Goal: Contribute content: Contribute content

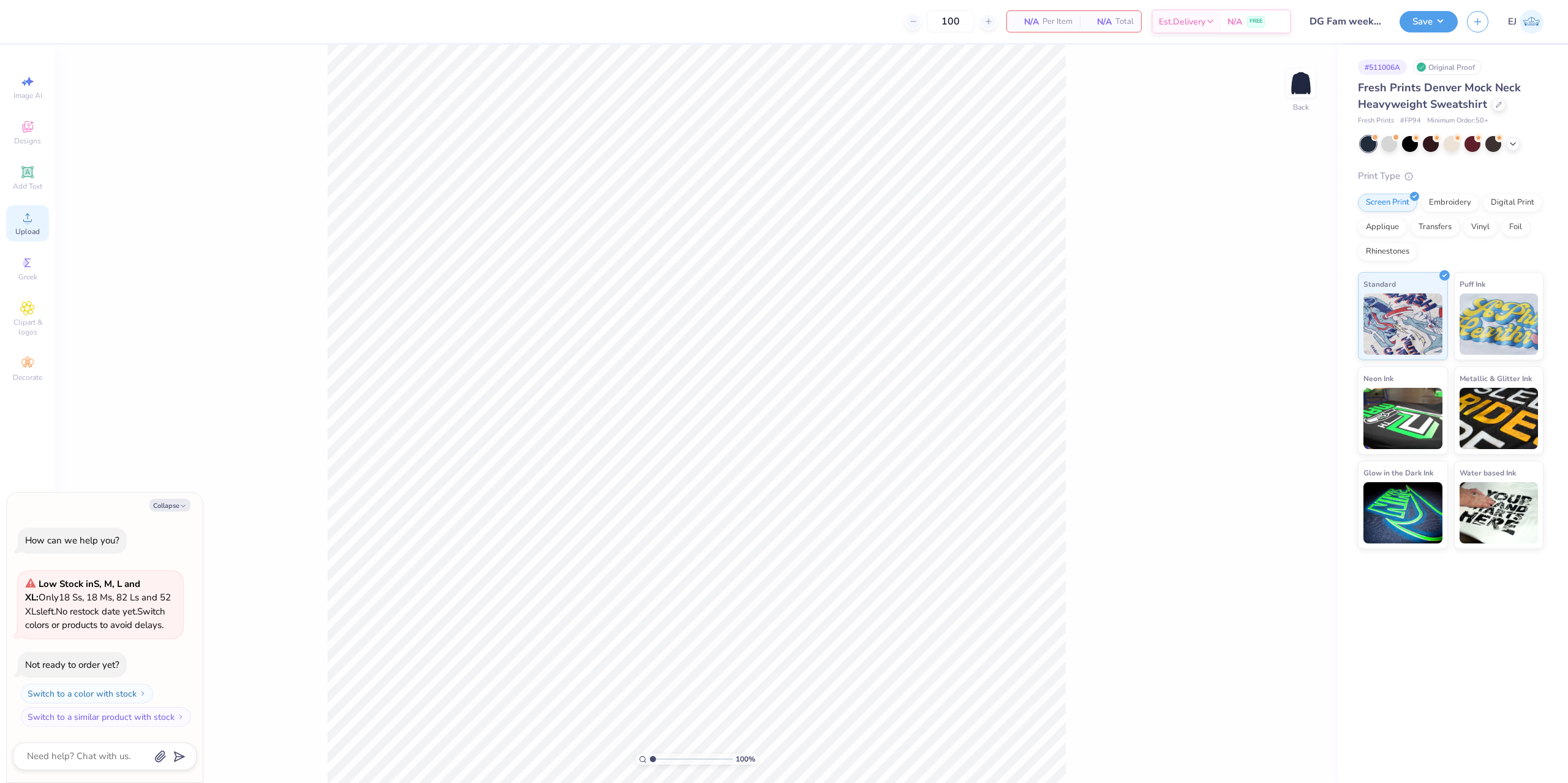
click at [32, 218] on icon at bounding box center [28, 217] width 15 height 15
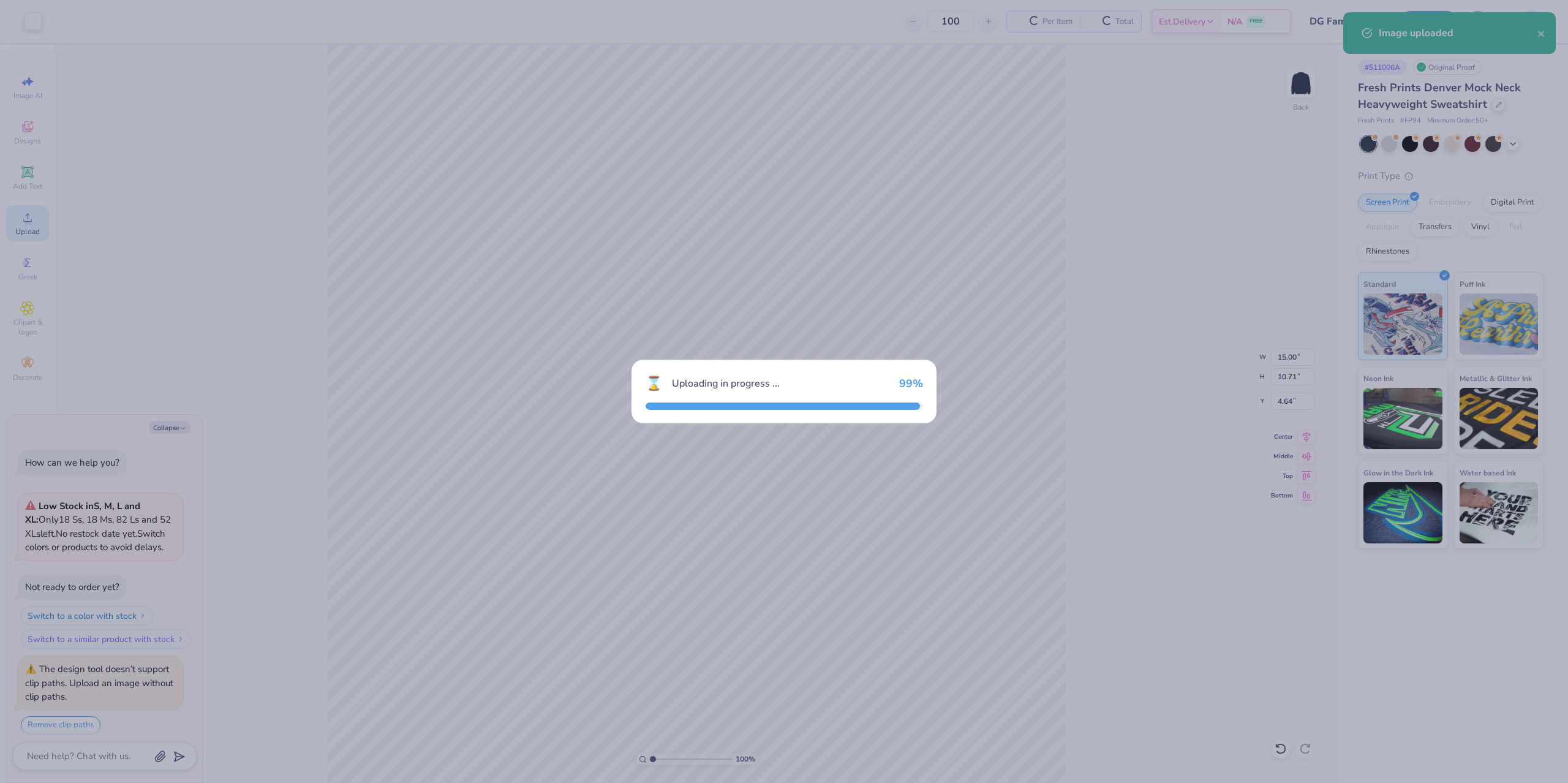
scroll to position [29, 0]
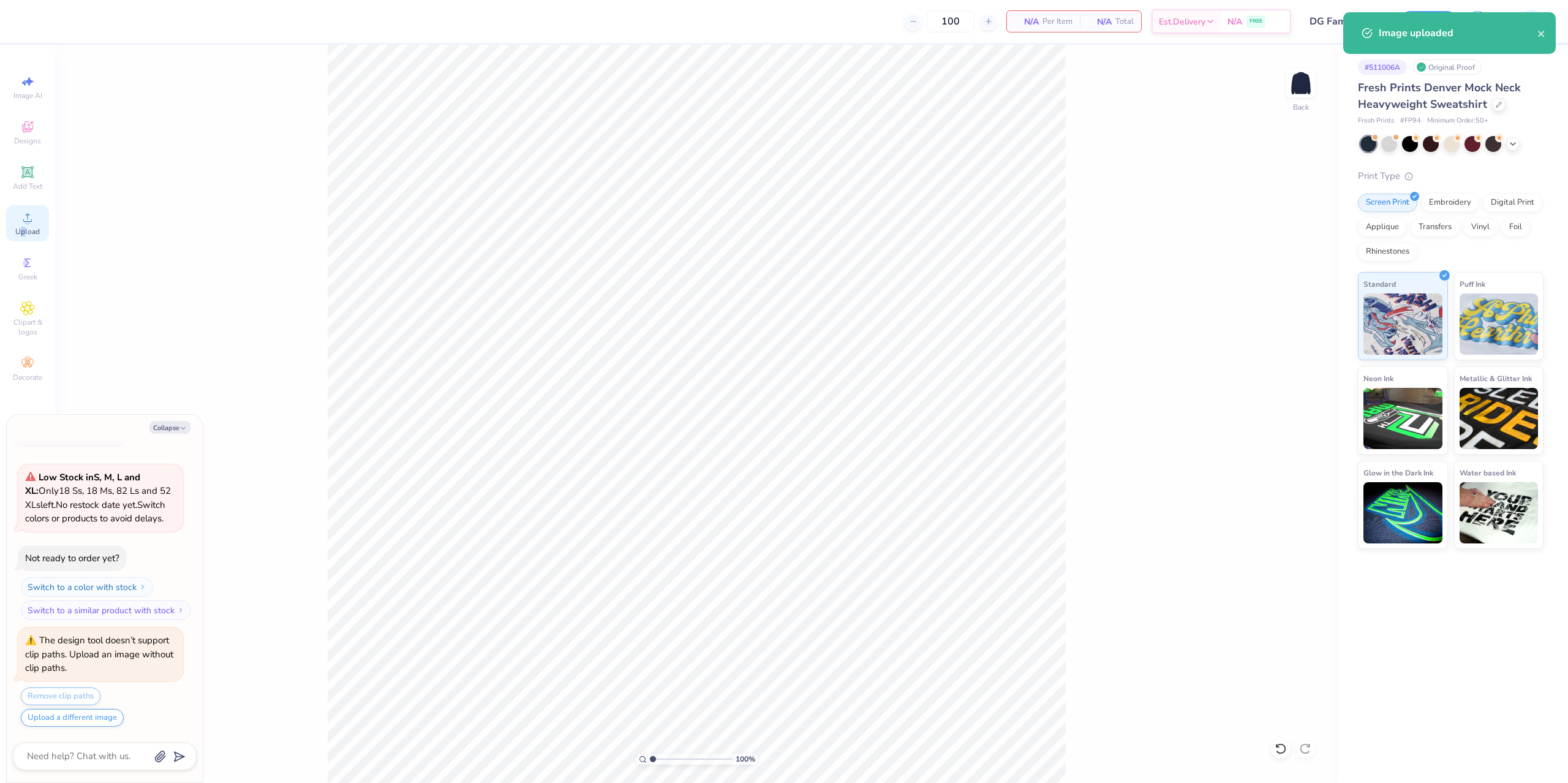
click at [24, 230] on span "Upload" at bounding box center [27, 231] width 24 height 10
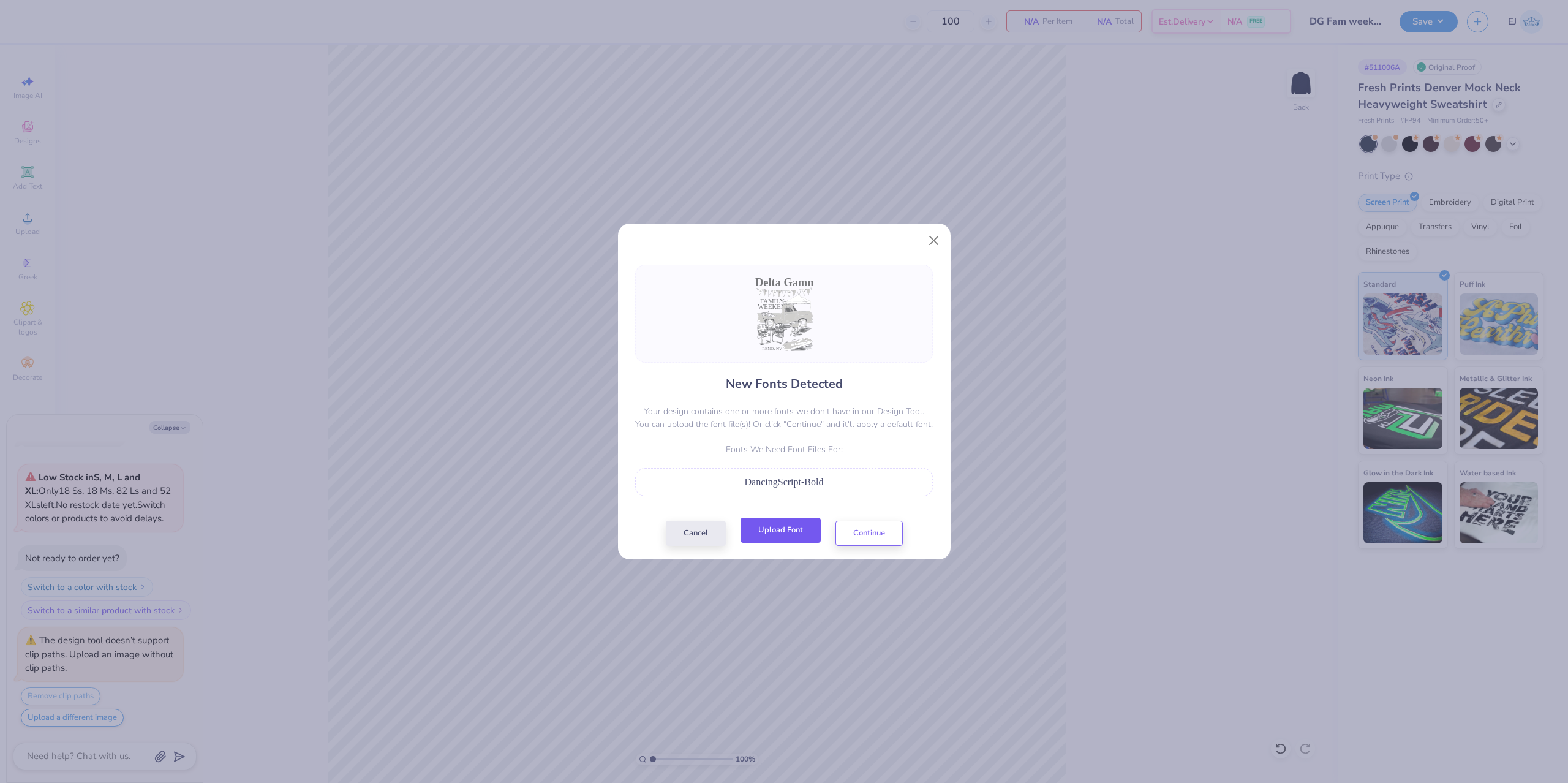
click at [758, 524] on button "Upload Font" at bounding box center [781, 530] width 81 height 25
click at [884, 541] on button "Continue" at bounding box center [869, 530] width 67 height 25
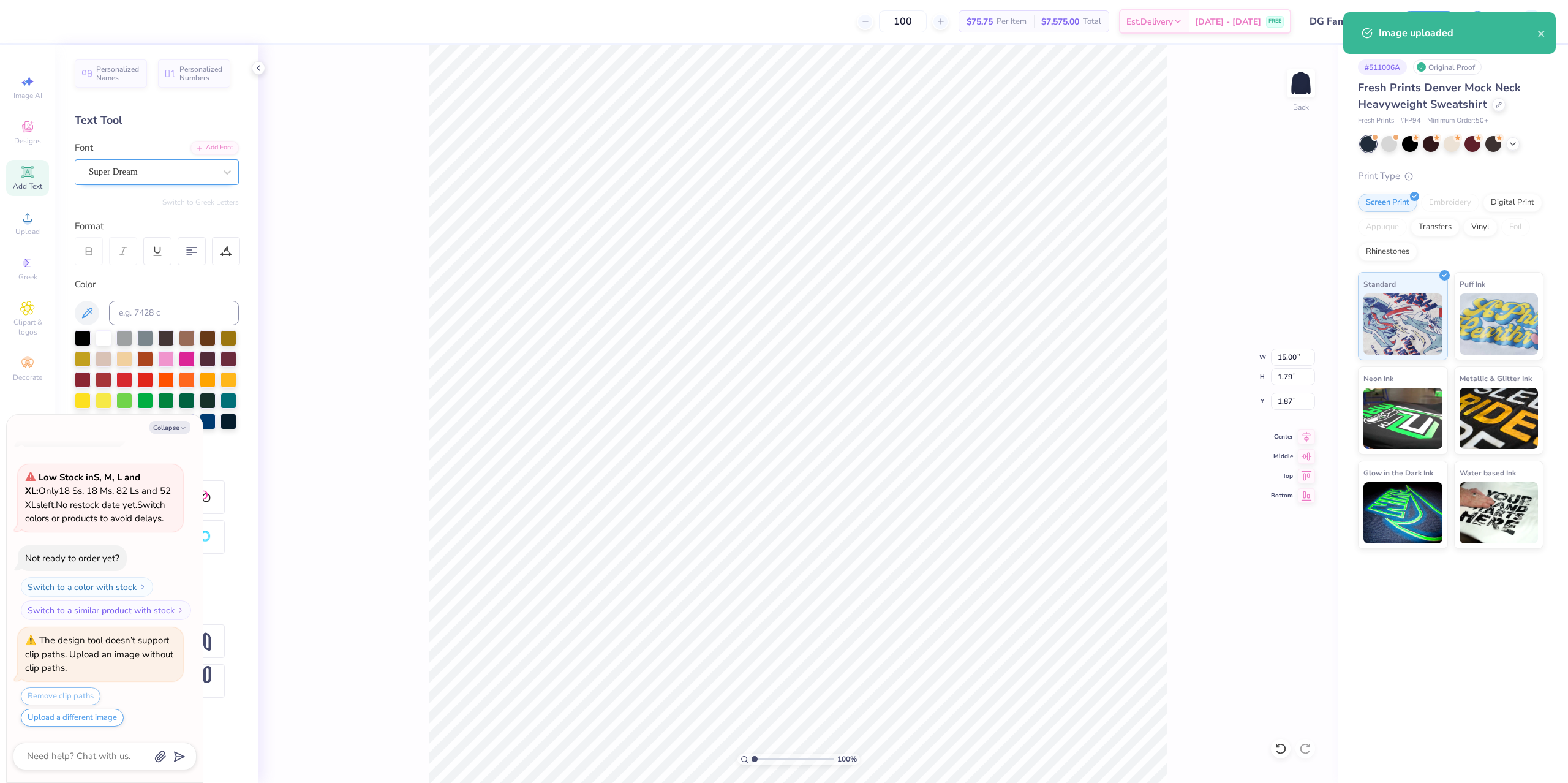
click at [148, 180] on div at bounding box center [152, 172] width 126 height 17
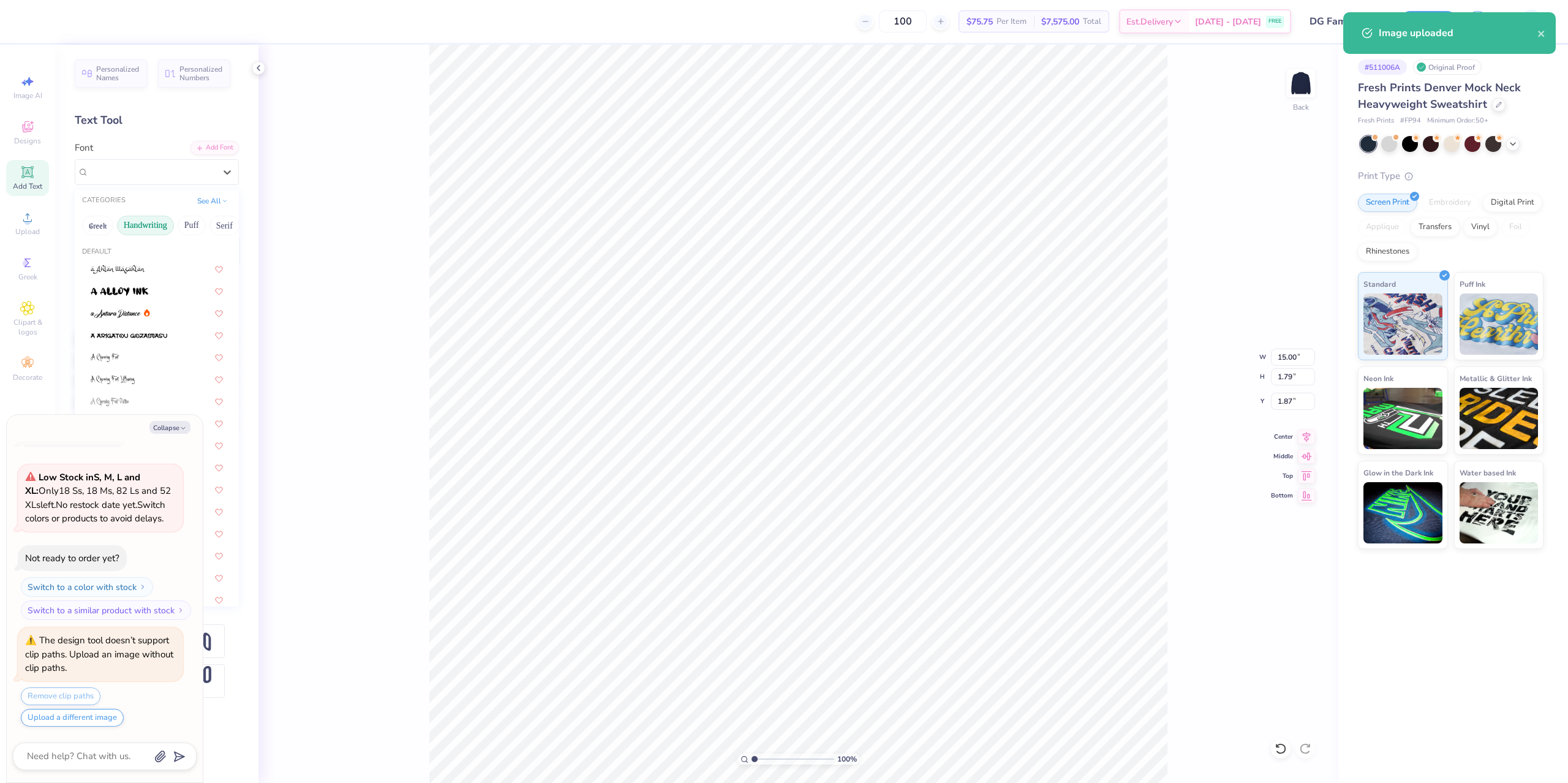
type textarea "x"
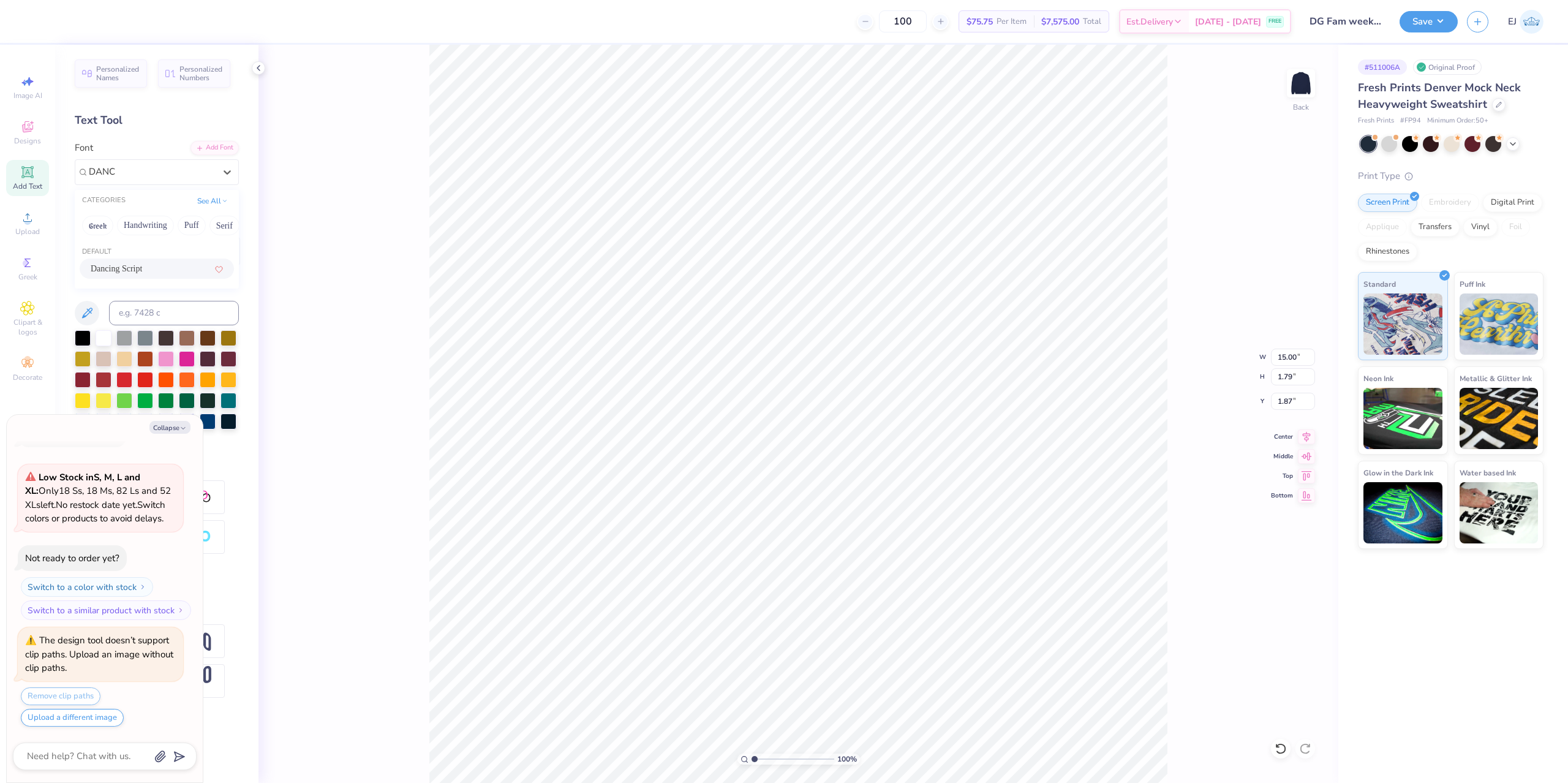
click at [143, 269] on div "Dancing Script" at bounding box center [156, 268] width 133 height 13
type input "DANC"
type textarea "x"
type input "12.23"
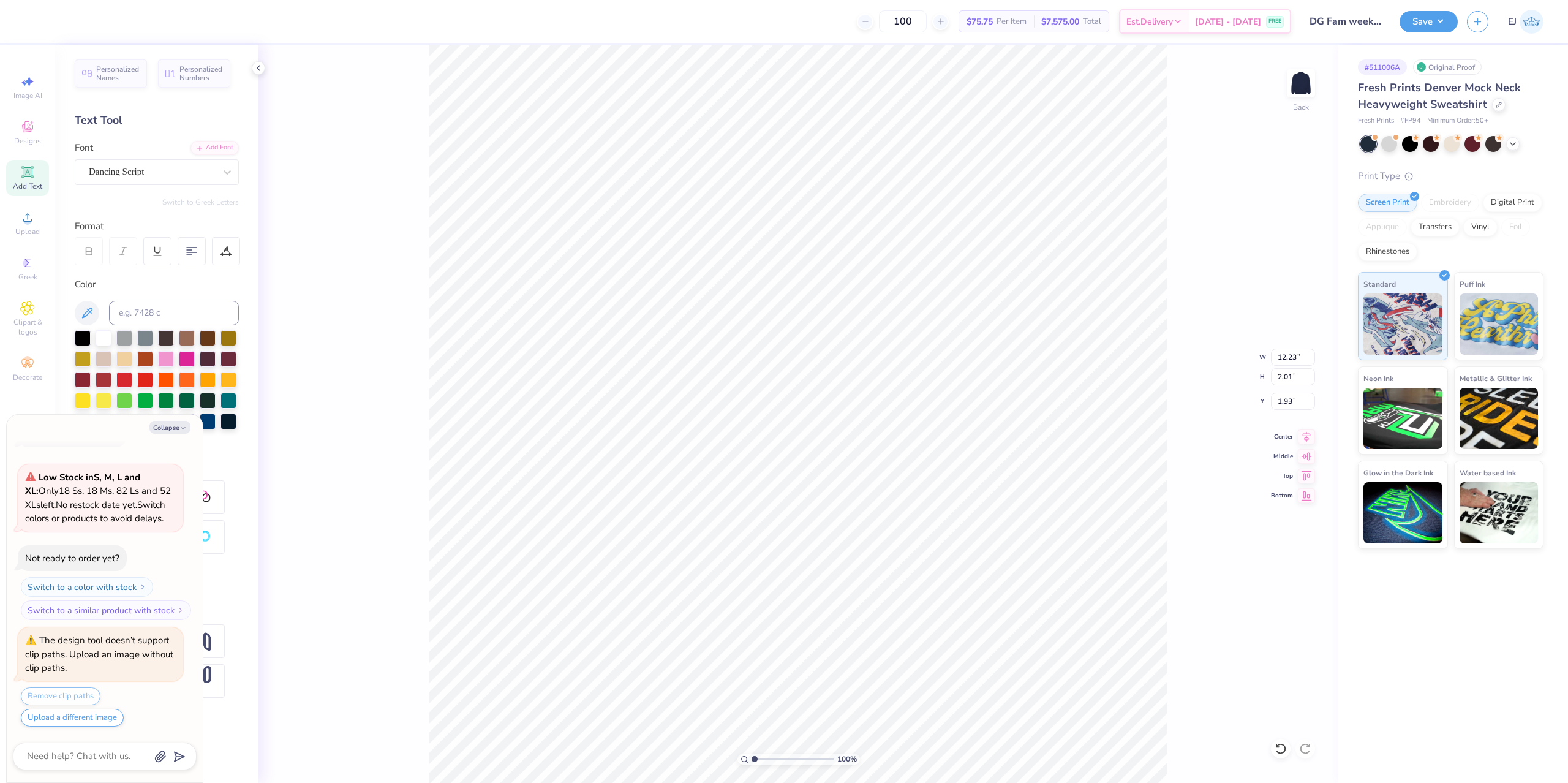
type input "2.01"
type input "1.93"
click at [220, 150] on div "Add Font" at bounding box center [214, 147] width 48 height 14
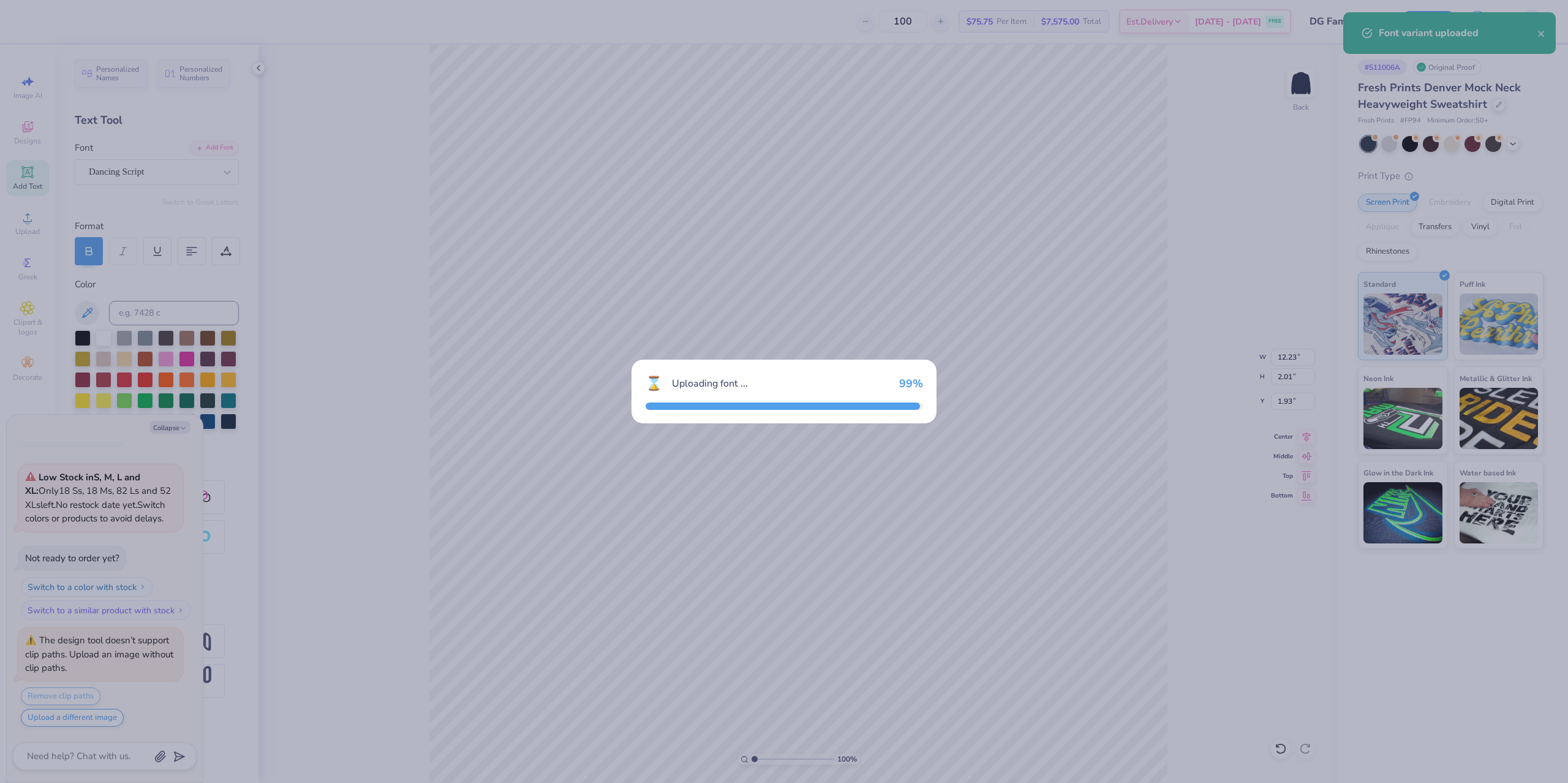
type textarea "x"
type input "12.54"
type input "2.03"
type input "1.92"
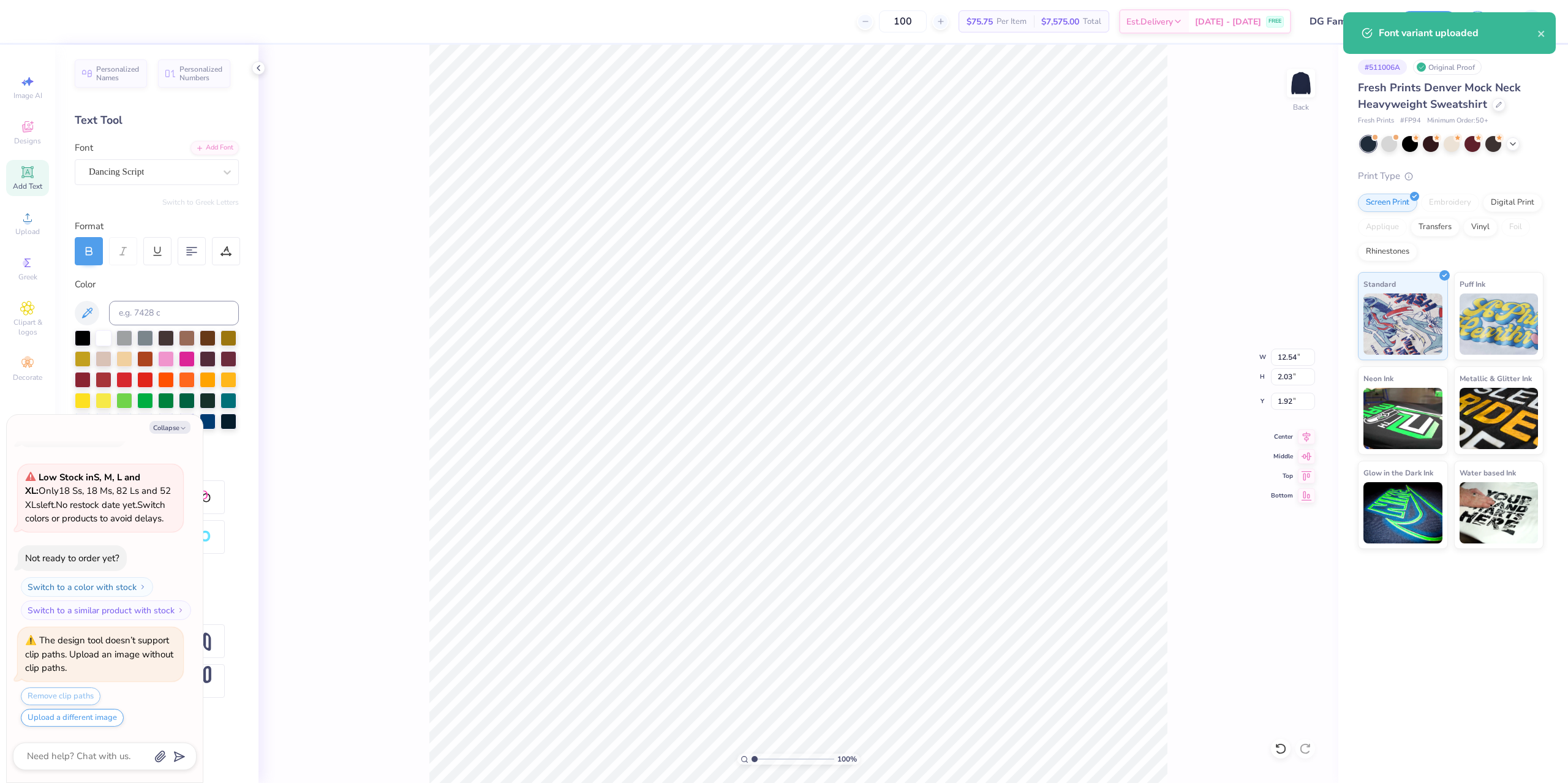
type textarea "x"
type input "12.52"
type input "14.12"
type input "4.01"
click at [851, 735] on li "Send to Back" at bounding box center [869, 739] width 96 height 24
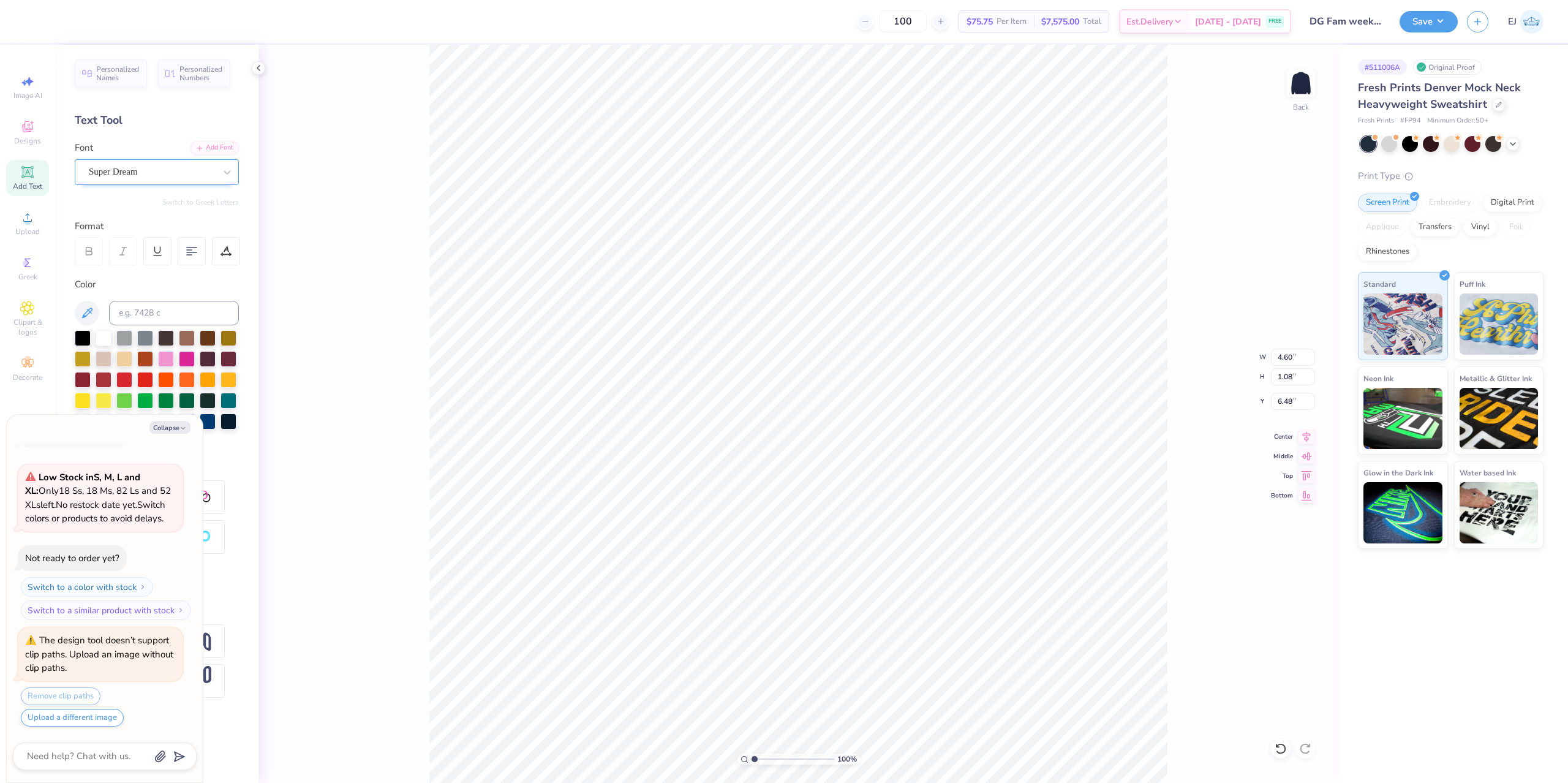
click at [132, 175] on div "Super Dream" at bounding box center [152, 172] width 129 height 19
type textarea "x"
type input "DANC"
type textarea "x"
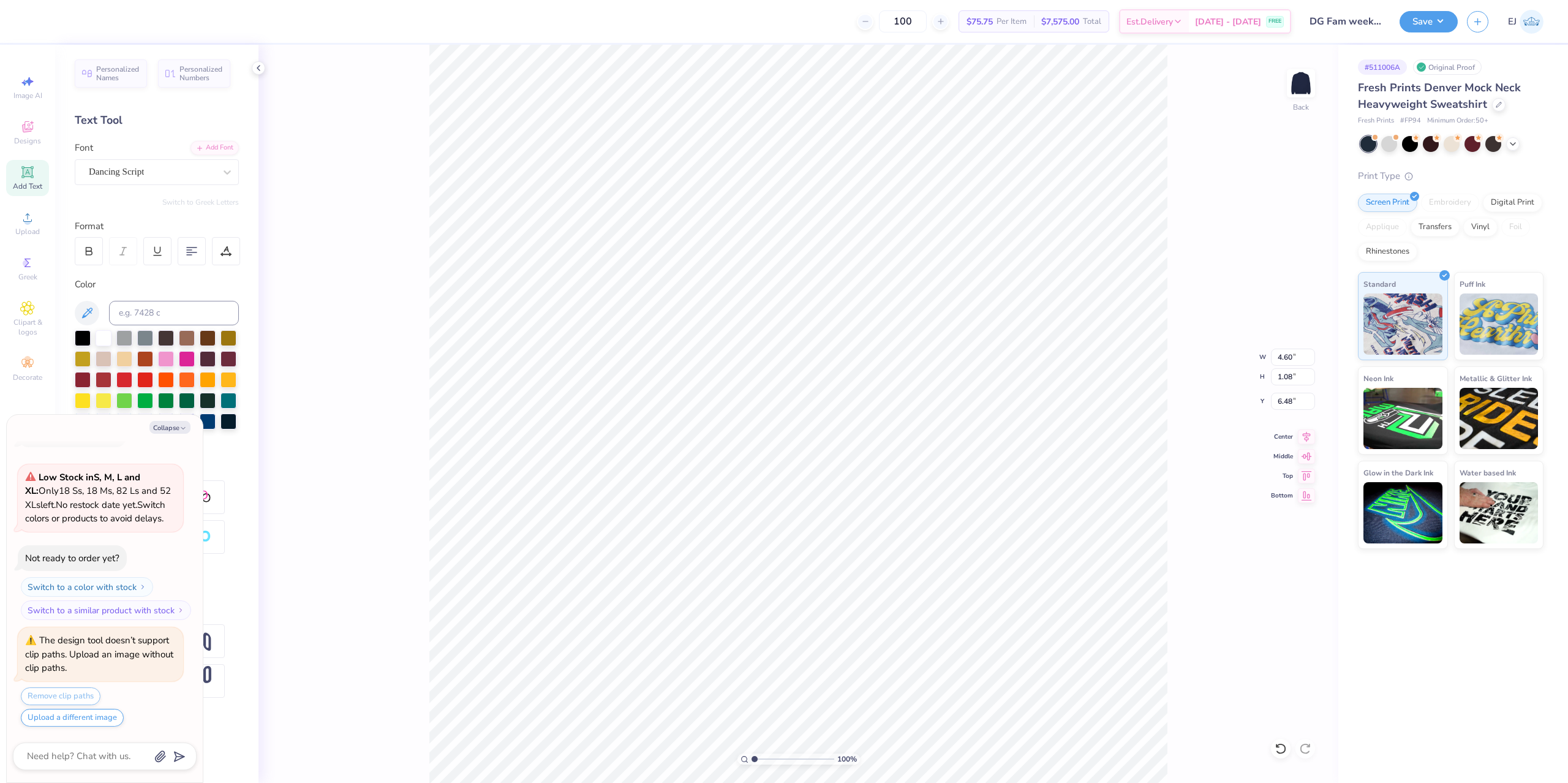
type input "5.09"
type input "1.33"
type input "6.46"
click at [89, 261] on div at bounding box center [88, 251] width 28 height 28
type textarea "x"
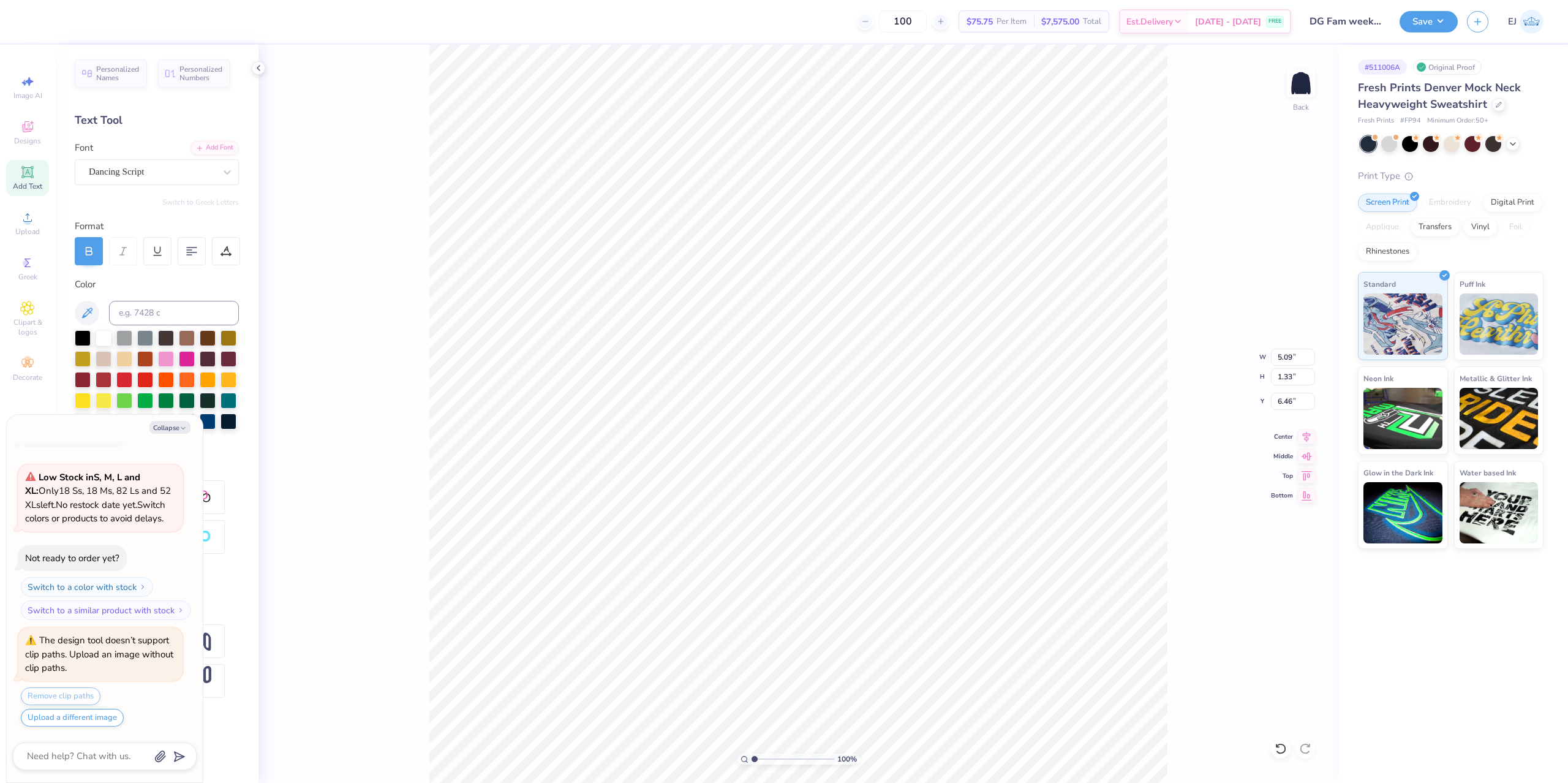
type input "5.45"
type textarea "x"
click at [155, 166] on div "Dancing Script" at bounding box center [152, 172] width 129 height 19
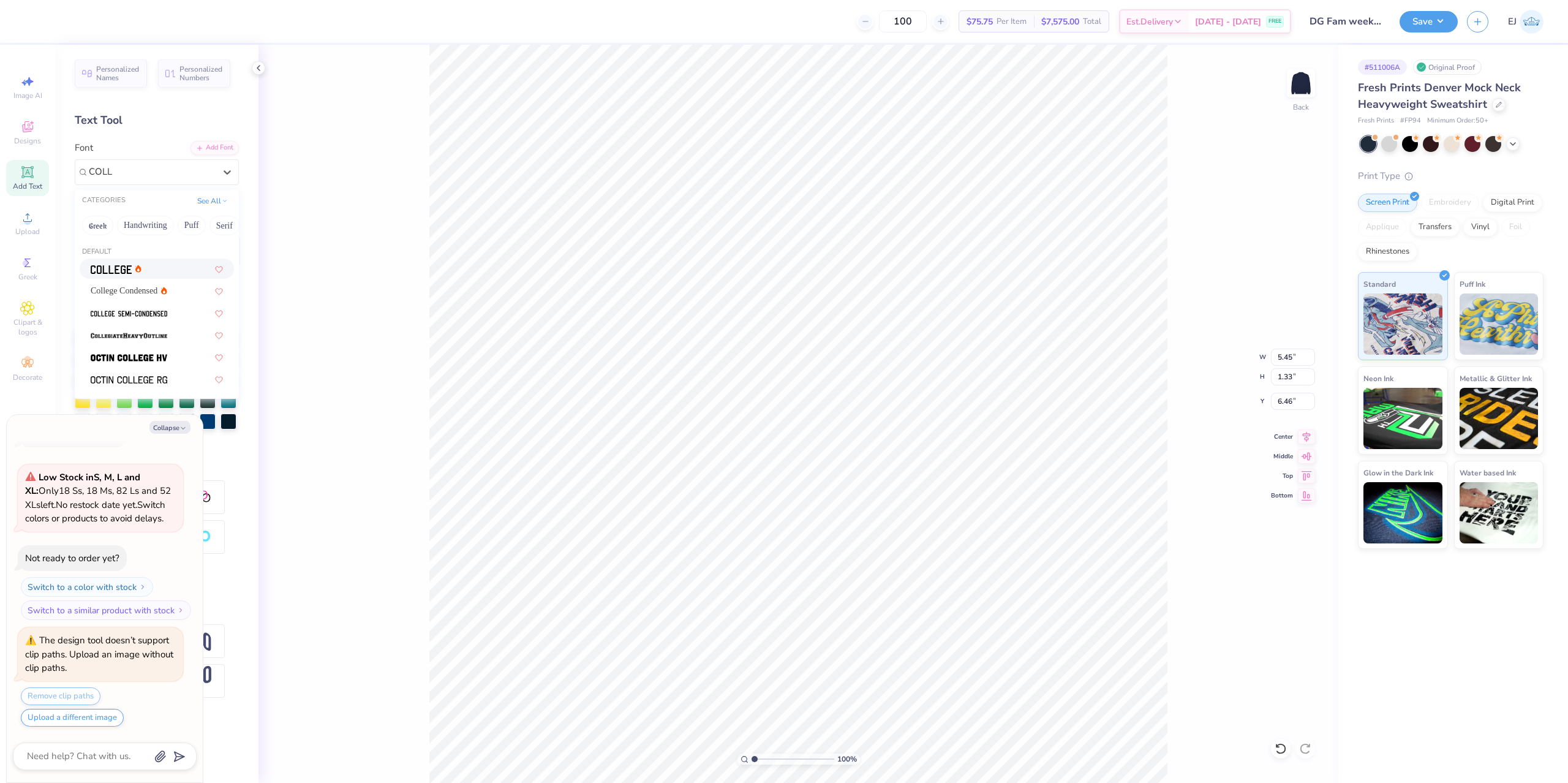
click at [159, 269] on div at bounding box center [156, 268] width 133 height 13
type input "COLL"
type textarea "x"
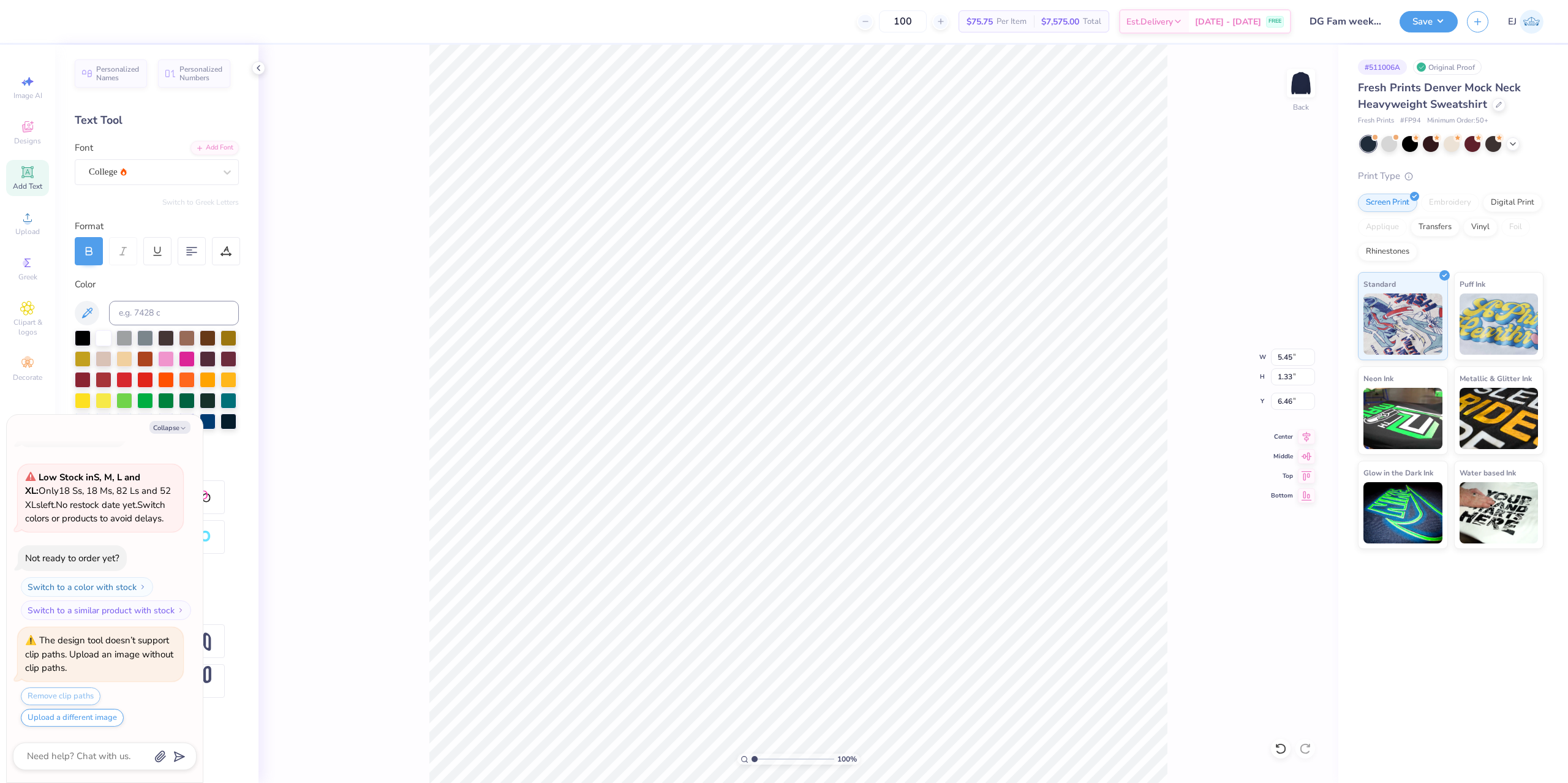
type textarea "x"
type input "5.09"
type input "1.01"
type input "6.62"
click at [90, 255] on icon at bounding box center [88, 251] width 11 height 11
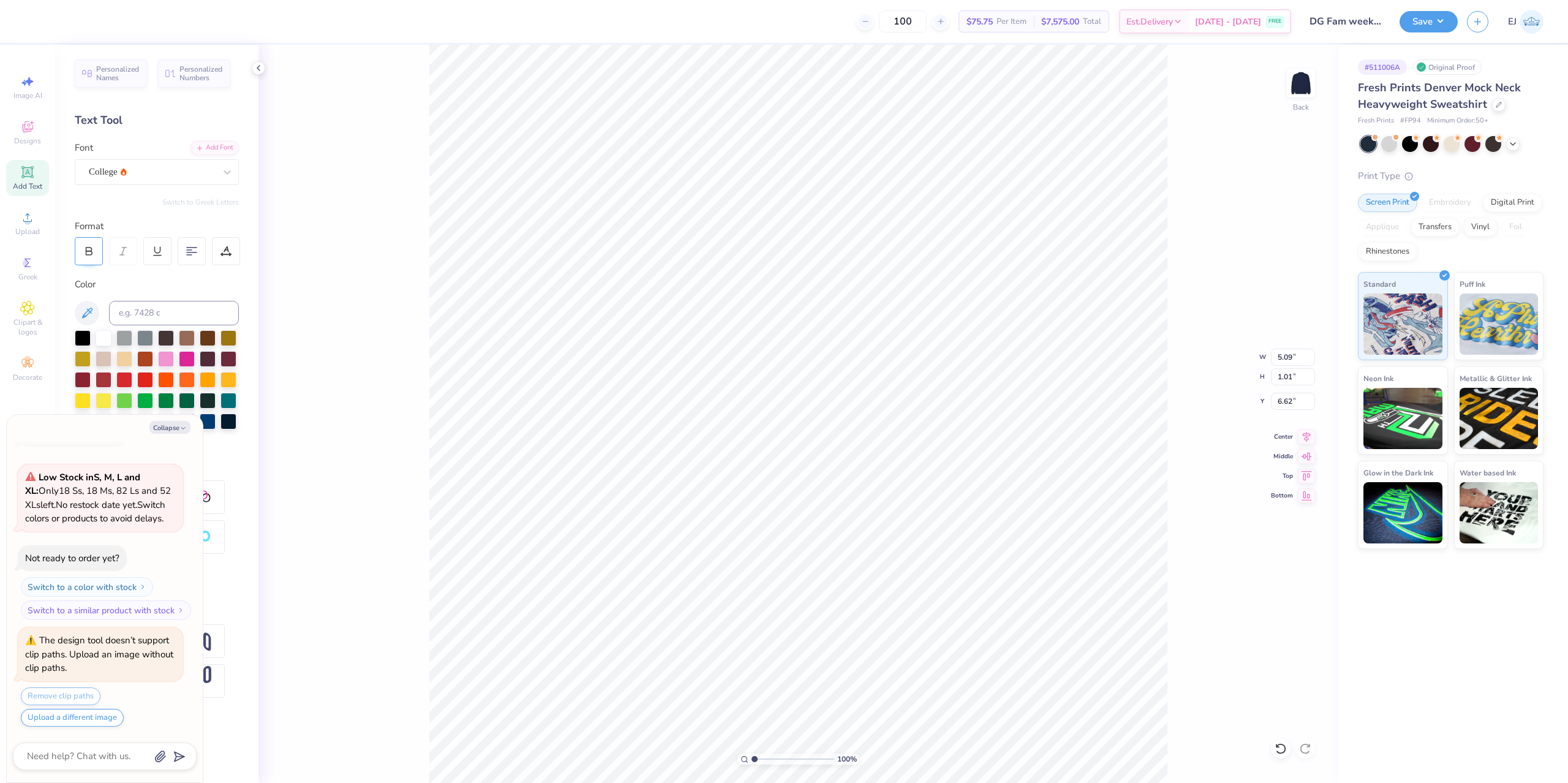
type textarea "x"
type input "4.64"
type input "1.00"
type input "6.63"
type textarea "x"
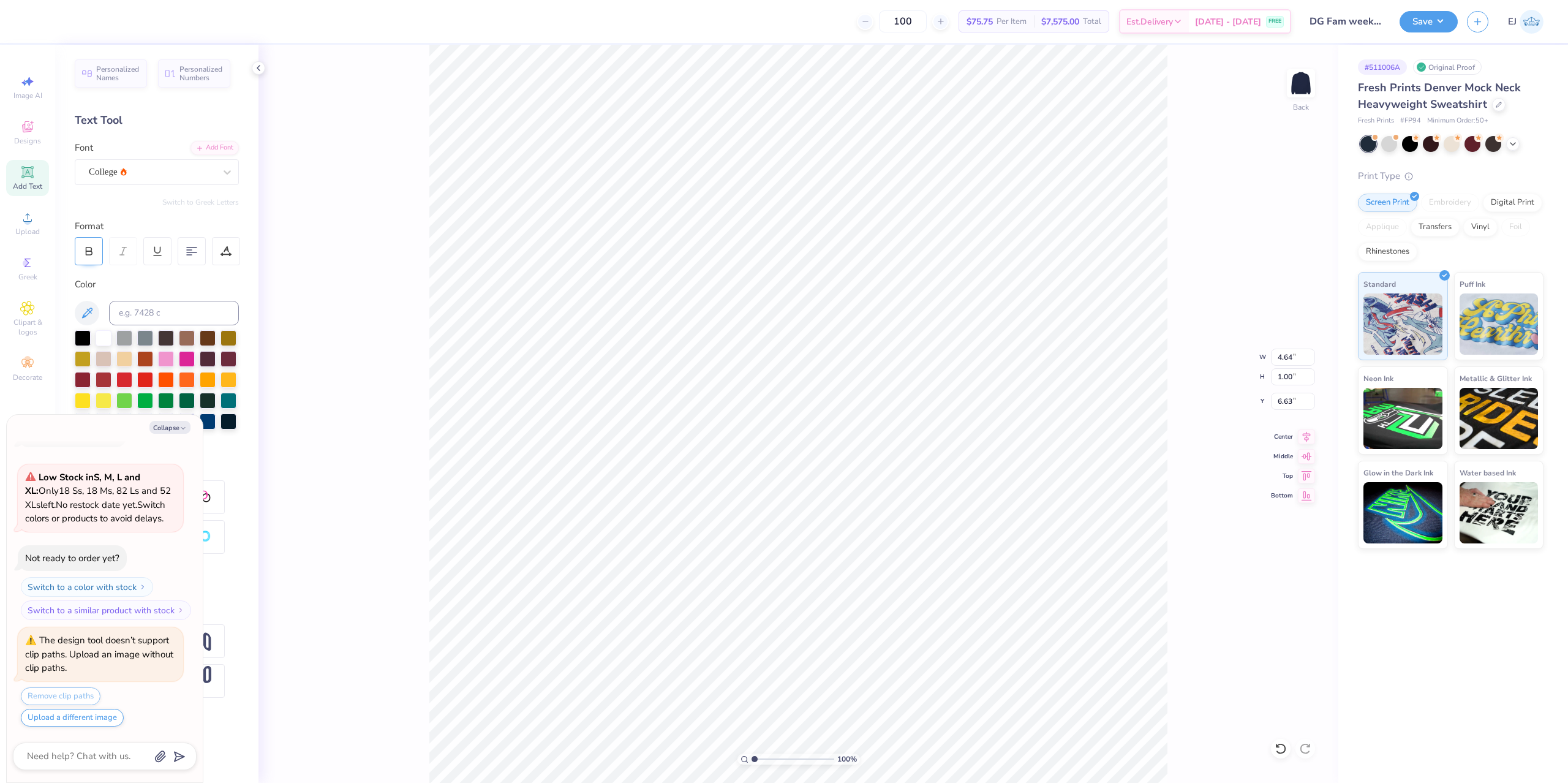
type input "6.47"
type input "1.06"
type input "7.62"
click at [141, 176] on div "Super Dream" at bounding box center [152, 172] width 129 height 19
type textarea "x"
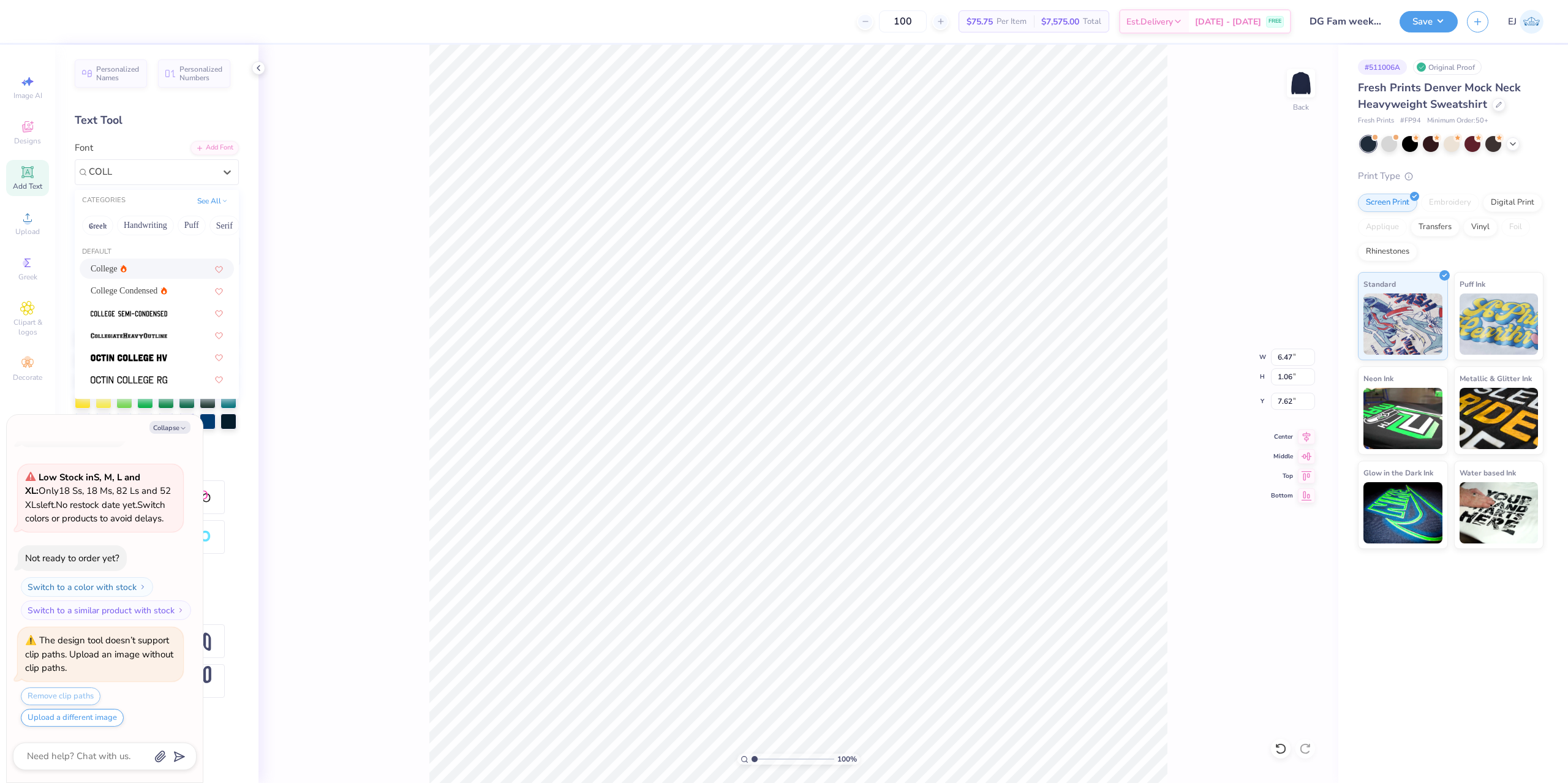
type input "COLL"
type textarea "x"
type input "5.98"
type input "1.00"
type input "7.75"
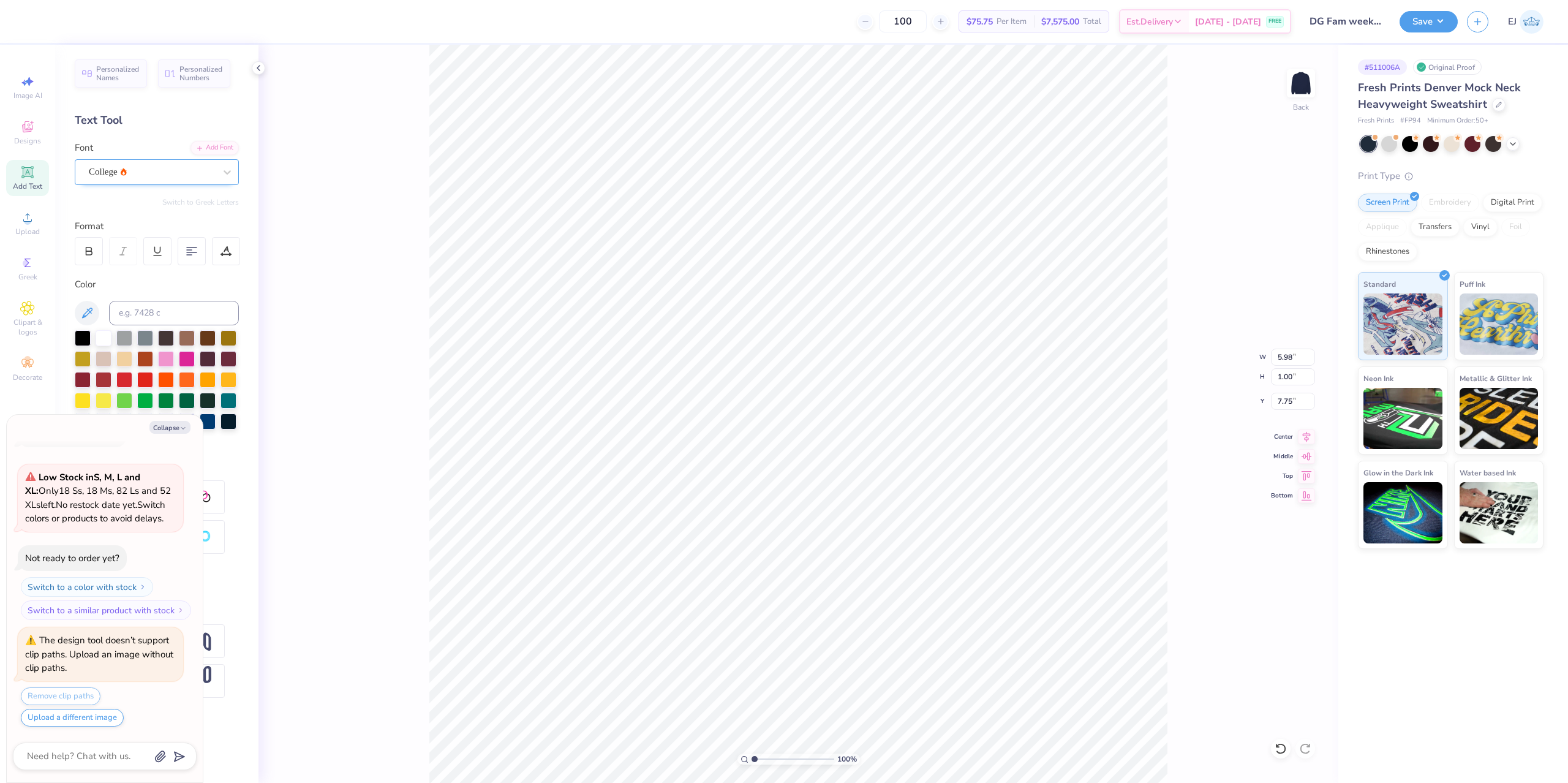
click at [127, 176] on div "College" at bounding box center [152, 172] width 129 height 19
type textarea "x"
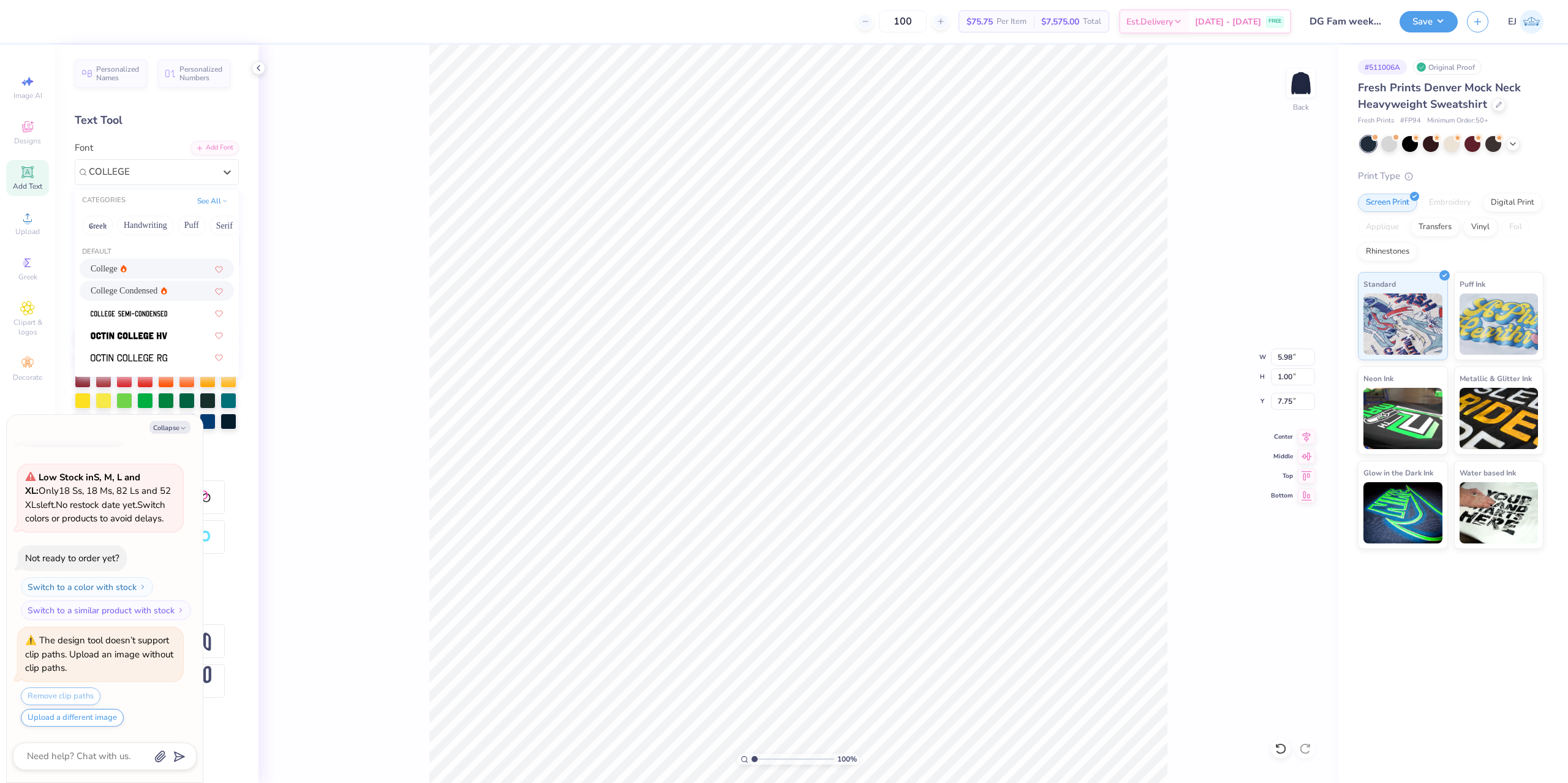
click at [117, 290] on span "College Condensed" at bounding box center [123, 290] width 67 height 13
type input "COLLEGE"
type textarea "x"
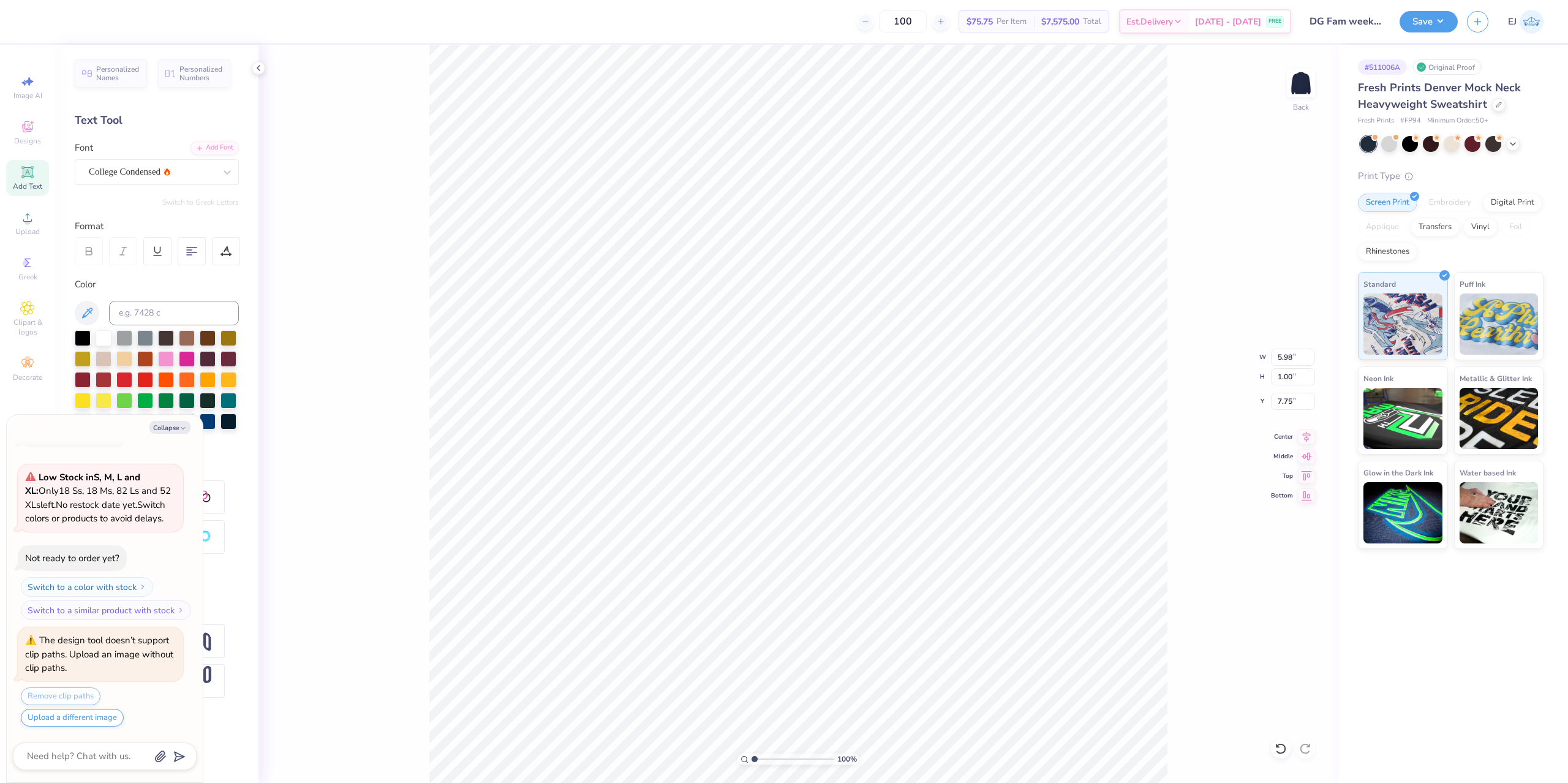
type textarea "x"
type input "4.99"
type textarea "x"
click at [137, 181] on div "College" at bounding box center [152, 172] width 129 height 19
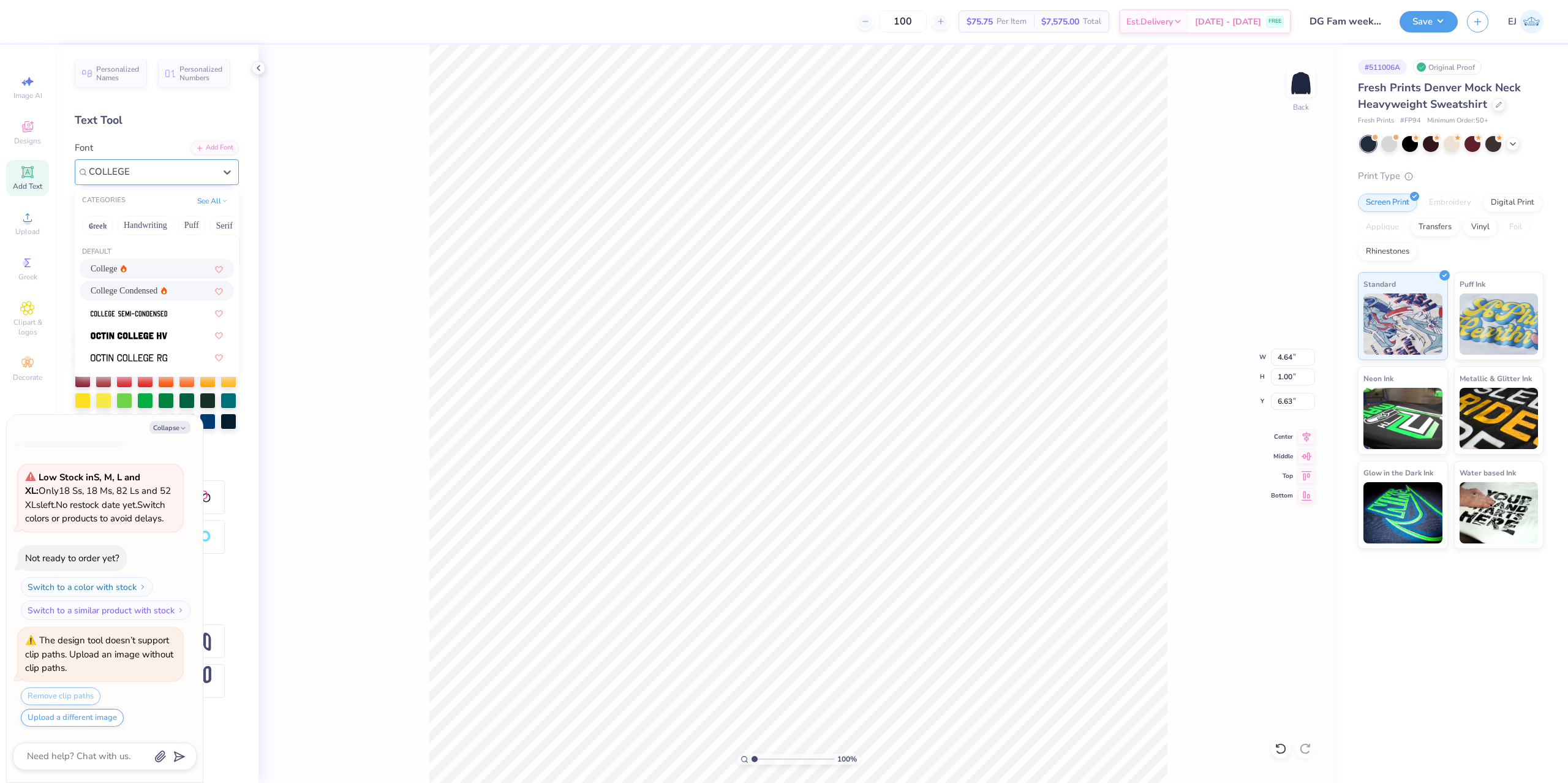
type input "COLLEGE"
type textarea "x"
type input "3.93"
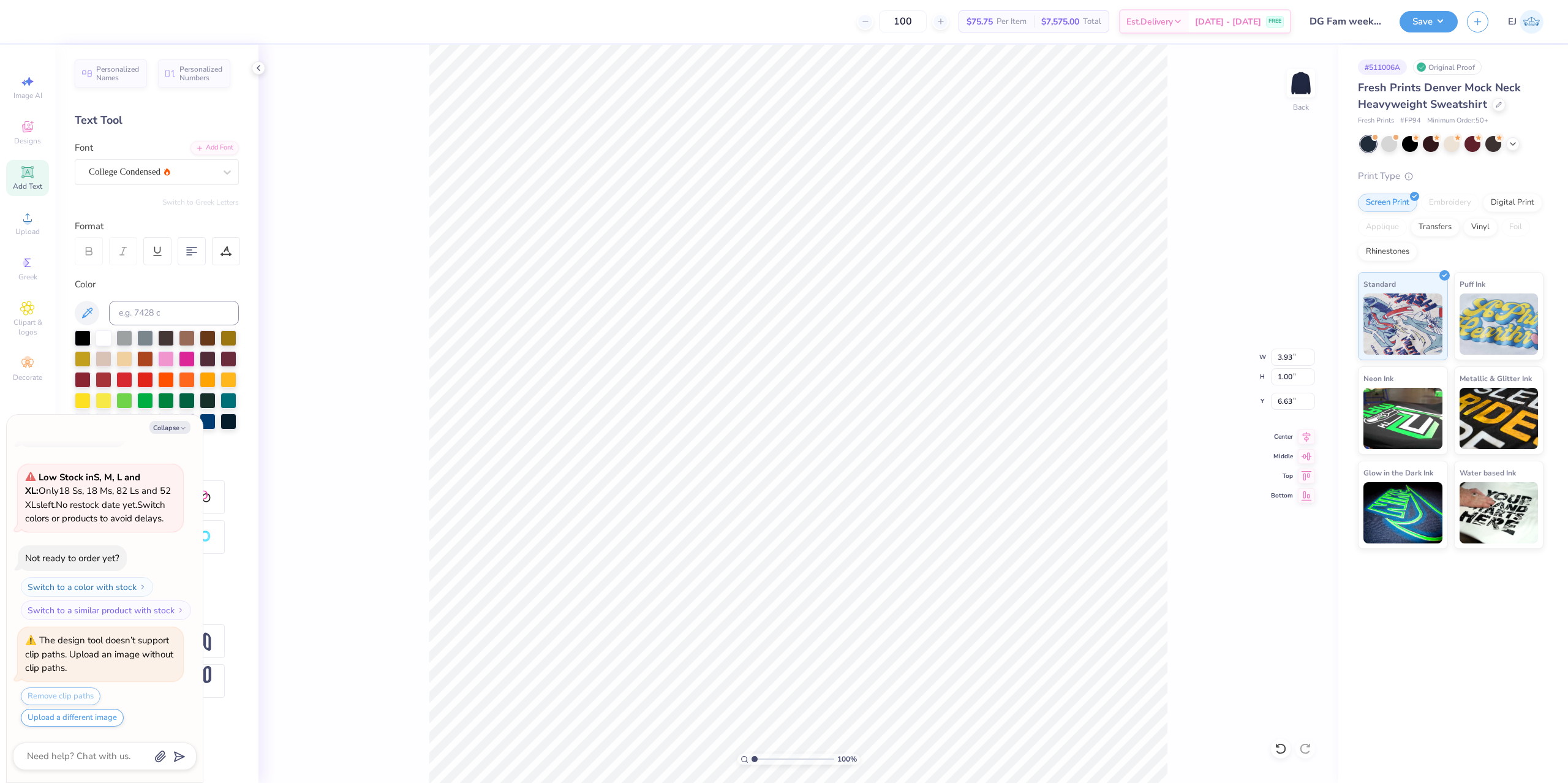
type textarea "x"
type input "4.99"
type input "7.75"
type textarea "x"
type input "7.83"
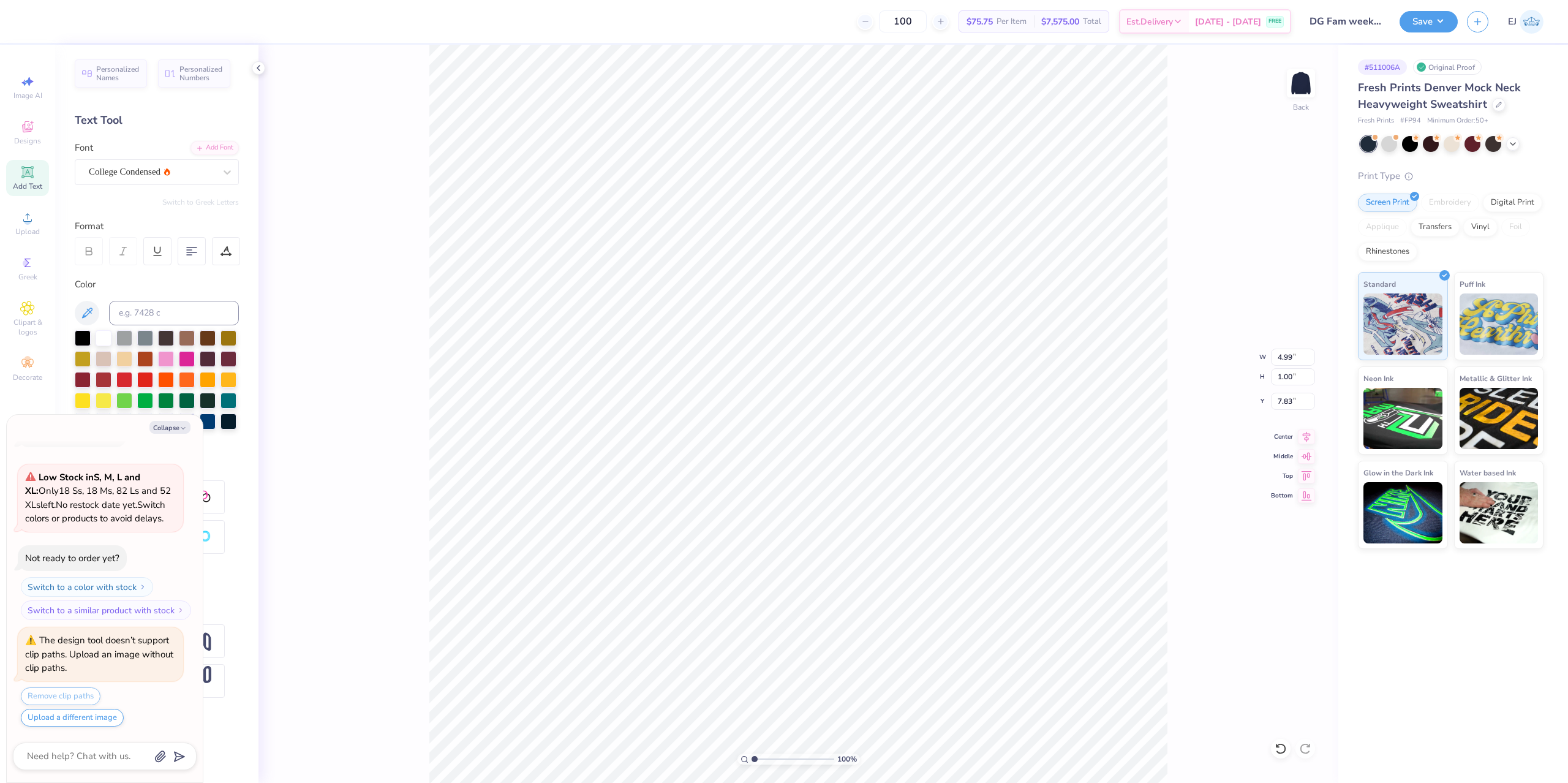
type textarea "x"
type input "7.85"
type textarea "x"
type input "2.23"
type input "6.63"
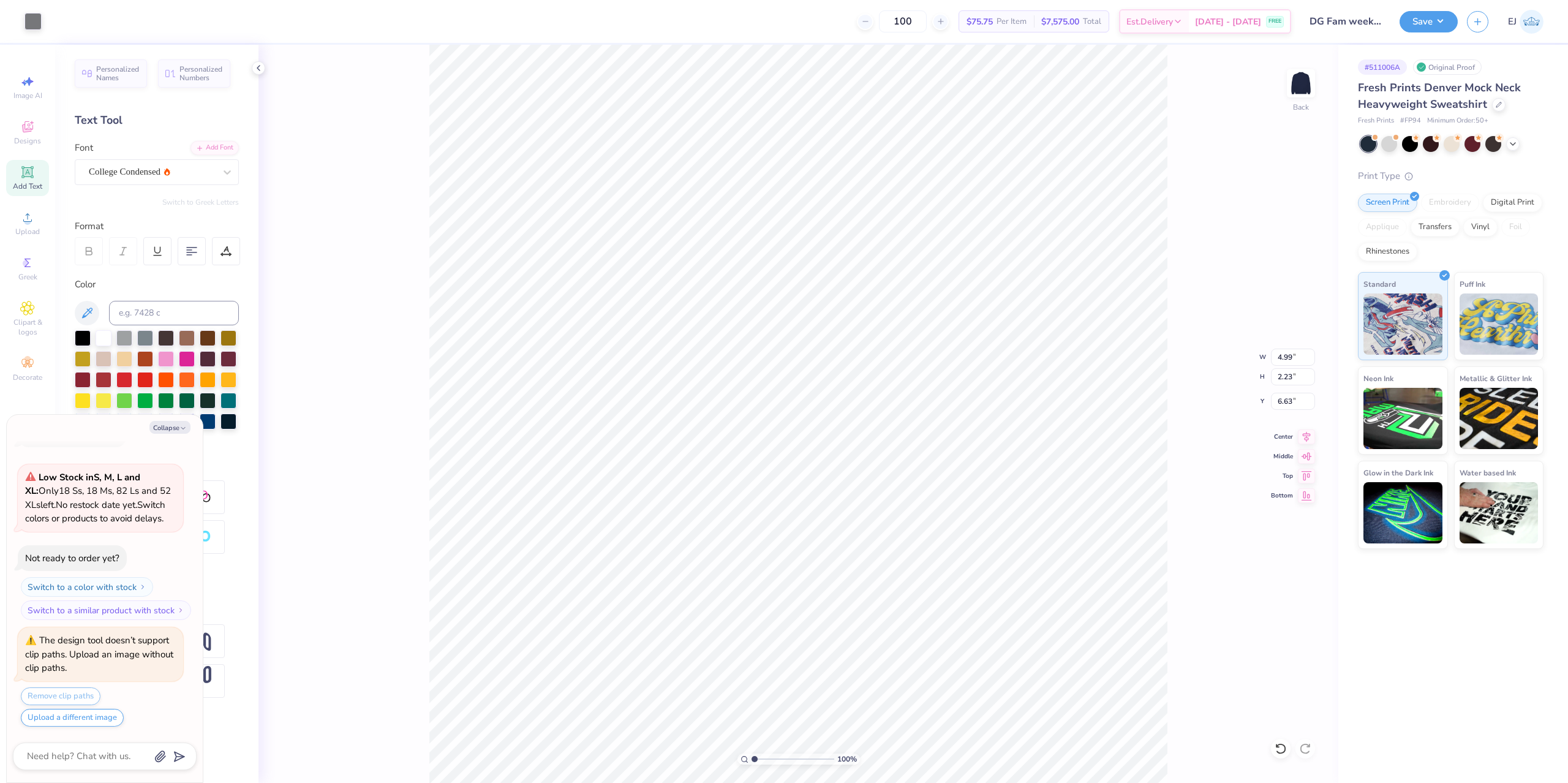
type textarea "x"
type input "4.00"
type input "0.83"
type input "17.12"
click at [176, 166] on div "Super Dream" at bounding box center [152, 172] width 129 height 19
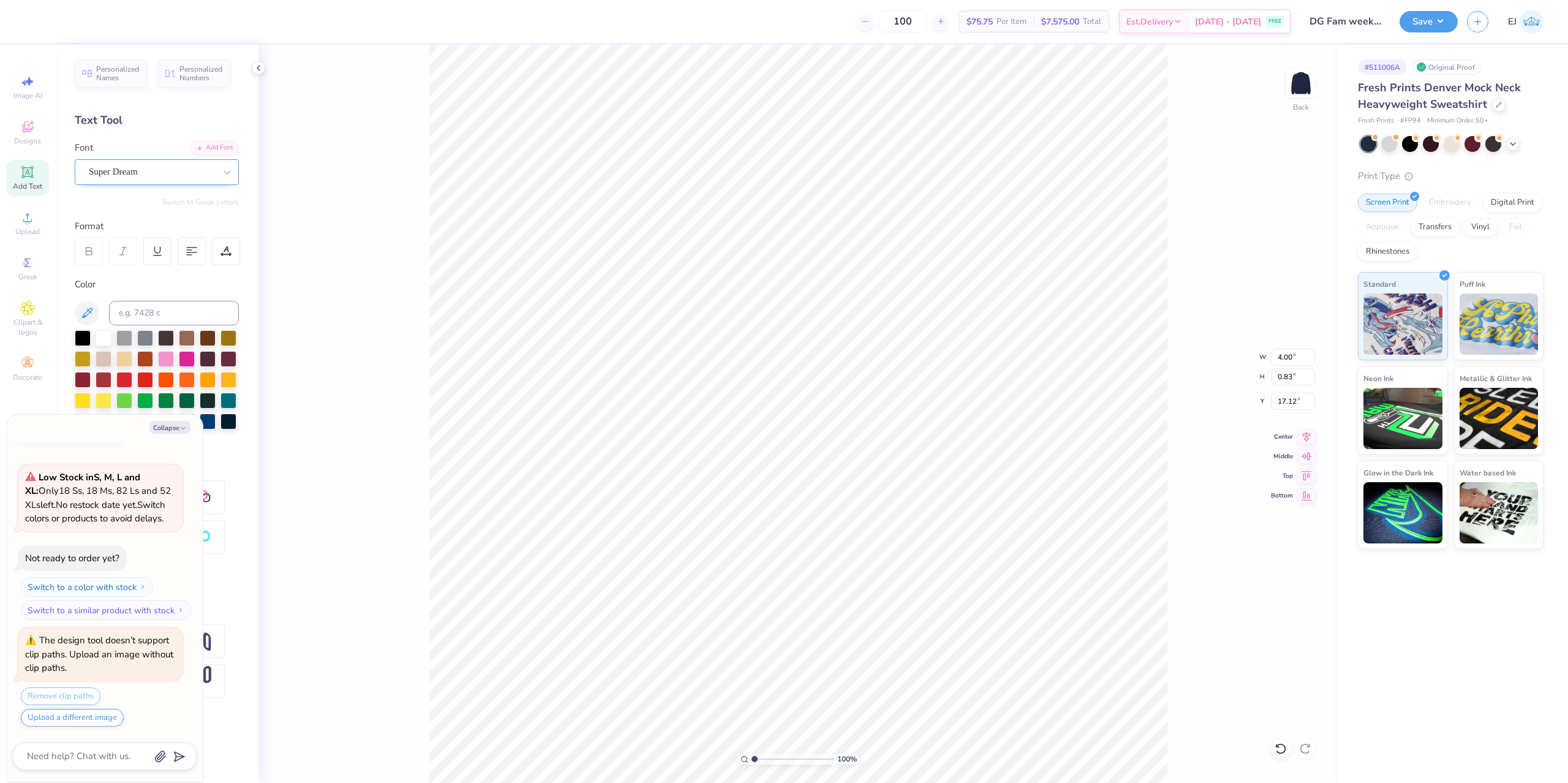
type textarea "x"
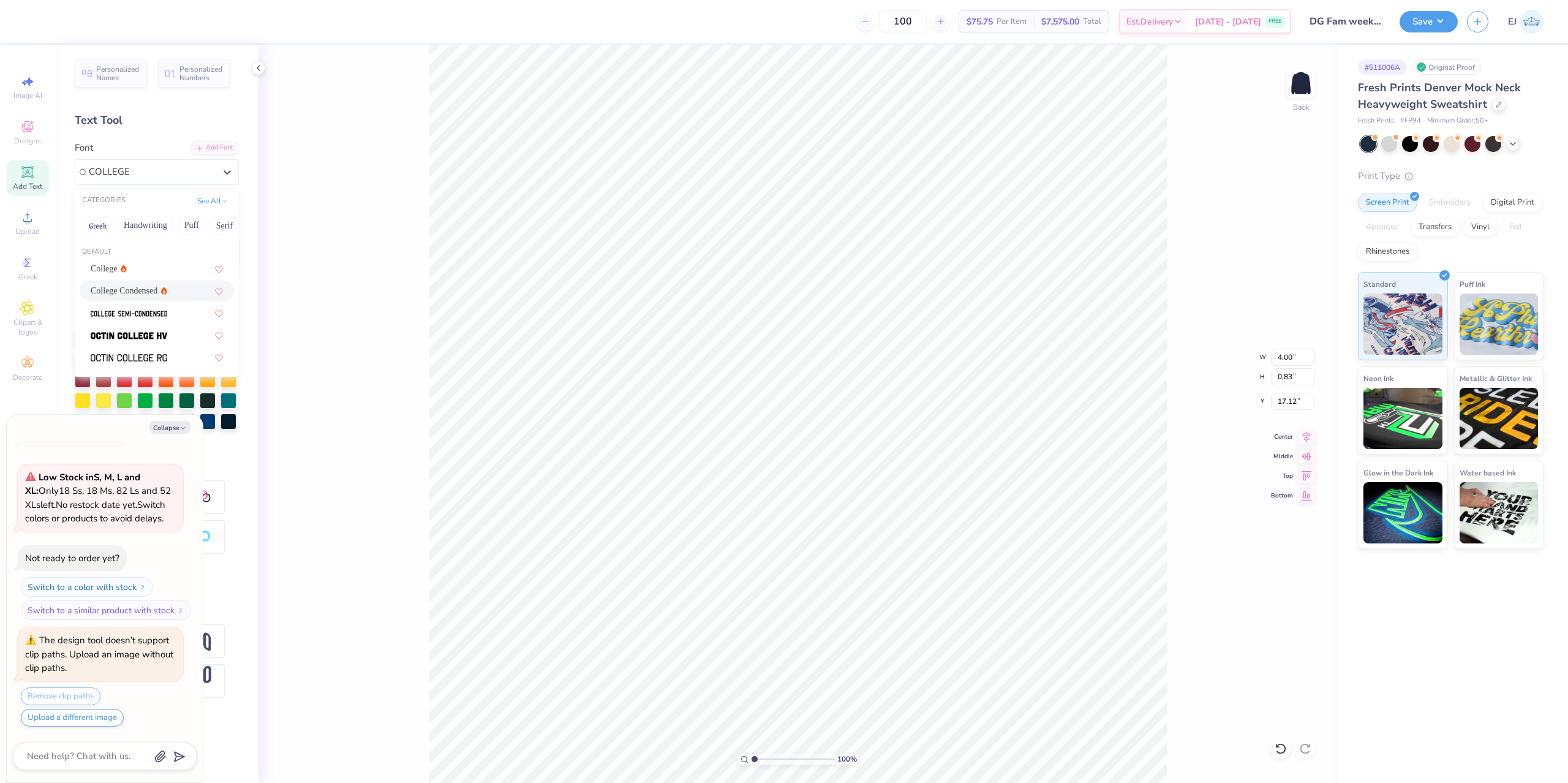
click at [168, 292] on div "College Condensed" at bounding box center [156, 290] width 133 height 13
type input "COLLEGE"
type textarea "x"
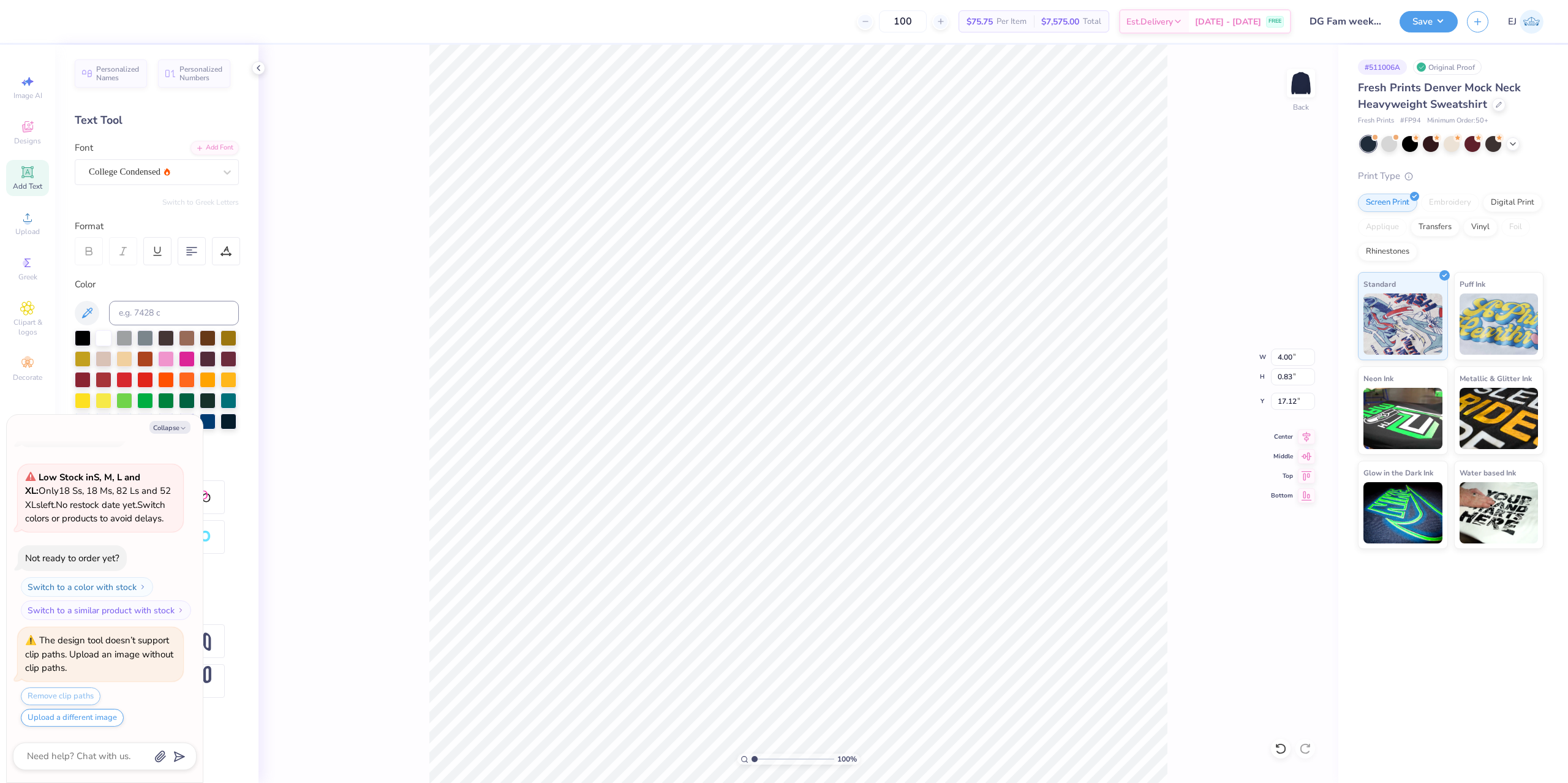
type textarea "x"
type input "3.12"
type input "0.74"
type input "17.16"
type textarea "x"
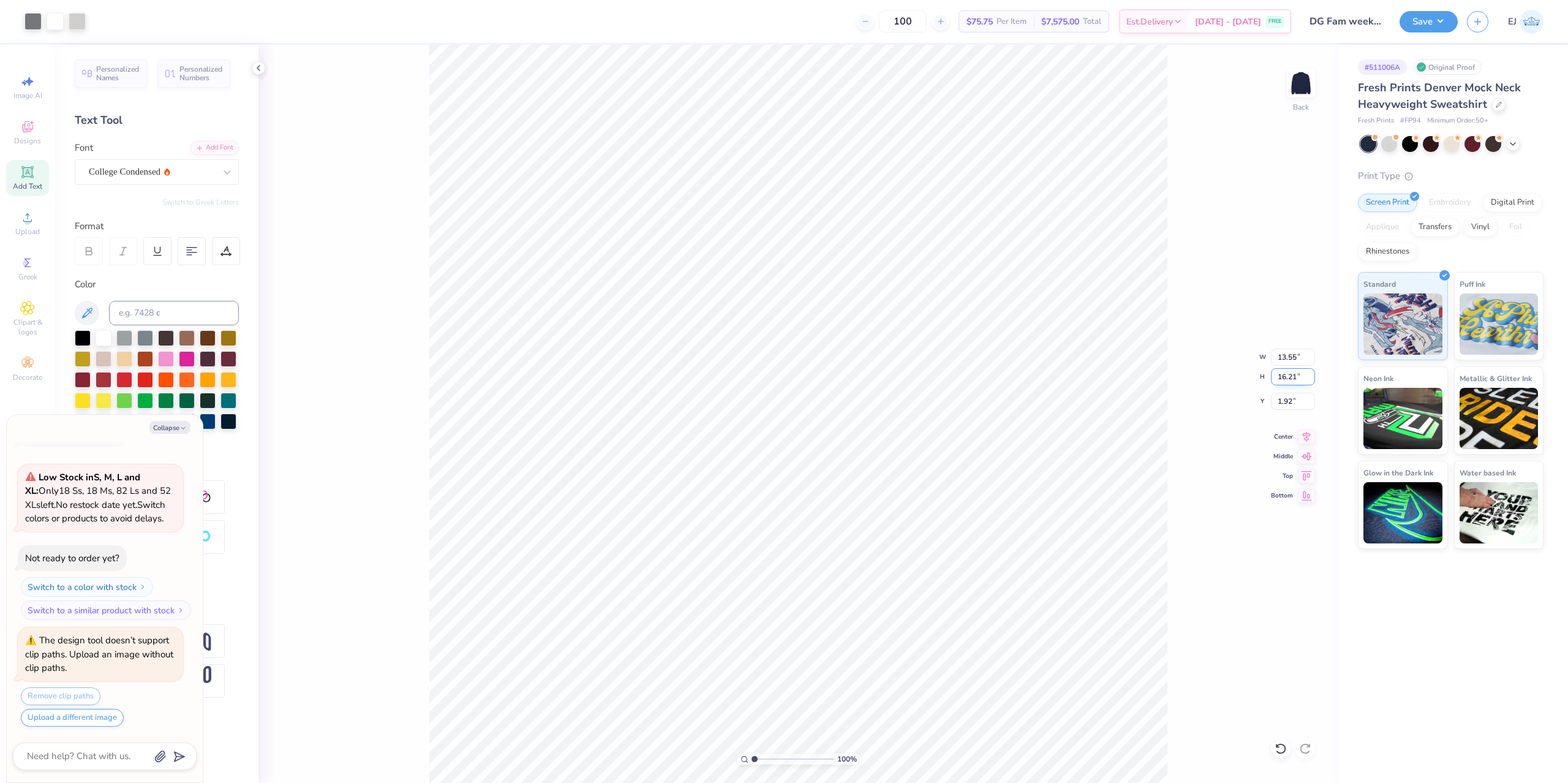
click at [1280, 380] on input "16.21" at bounding box center [1293, 377] width 44 height 17
type input "15"
type textarea "x"
type input "12.54"
type input "15.00"
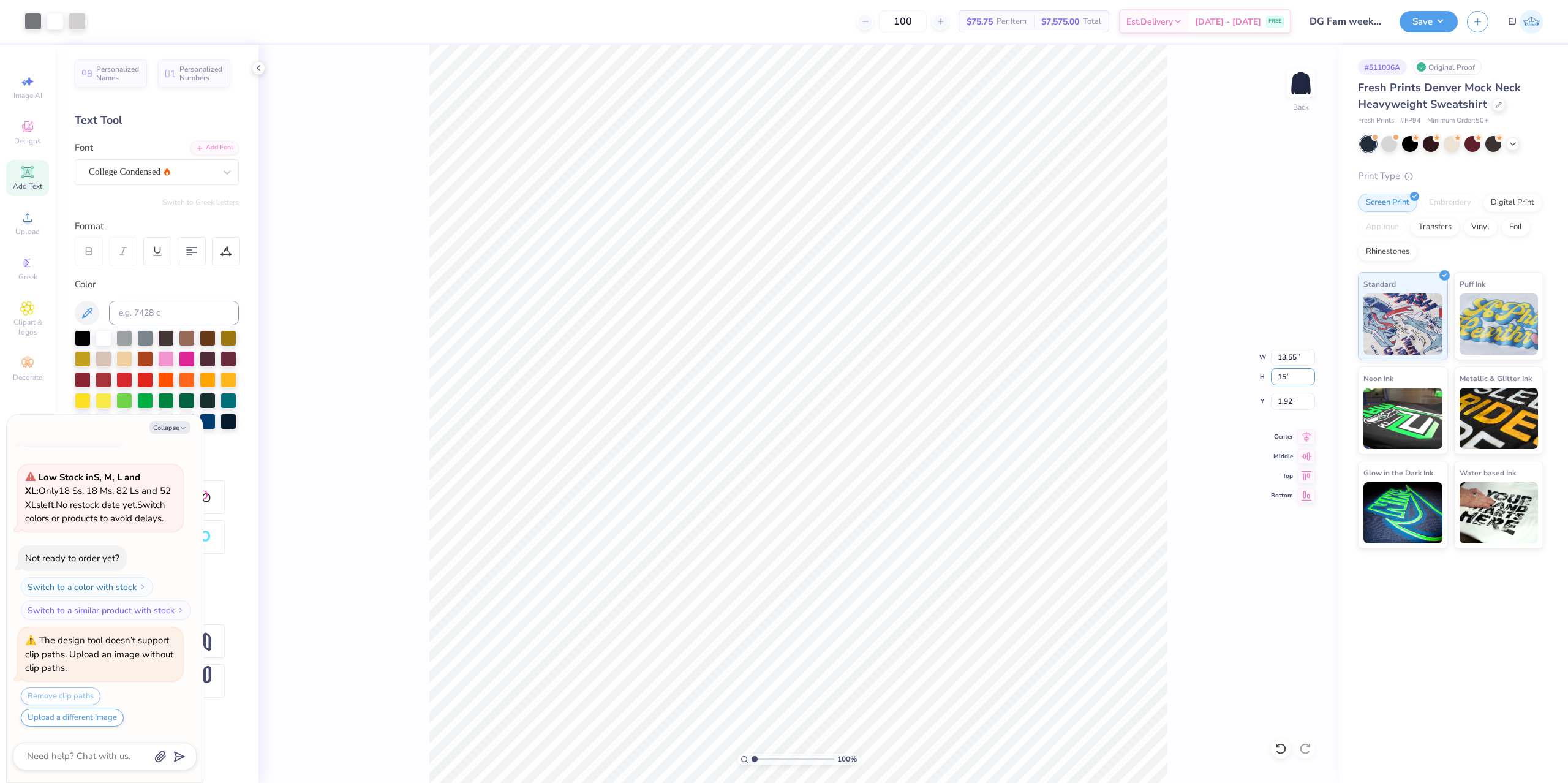
type input "2.53"
type textarea "x"
type input "2.66"
click at [1281, 350] on input "12.54" at bounding box center [1293, 357] width 44 height 17
type input "12.5"
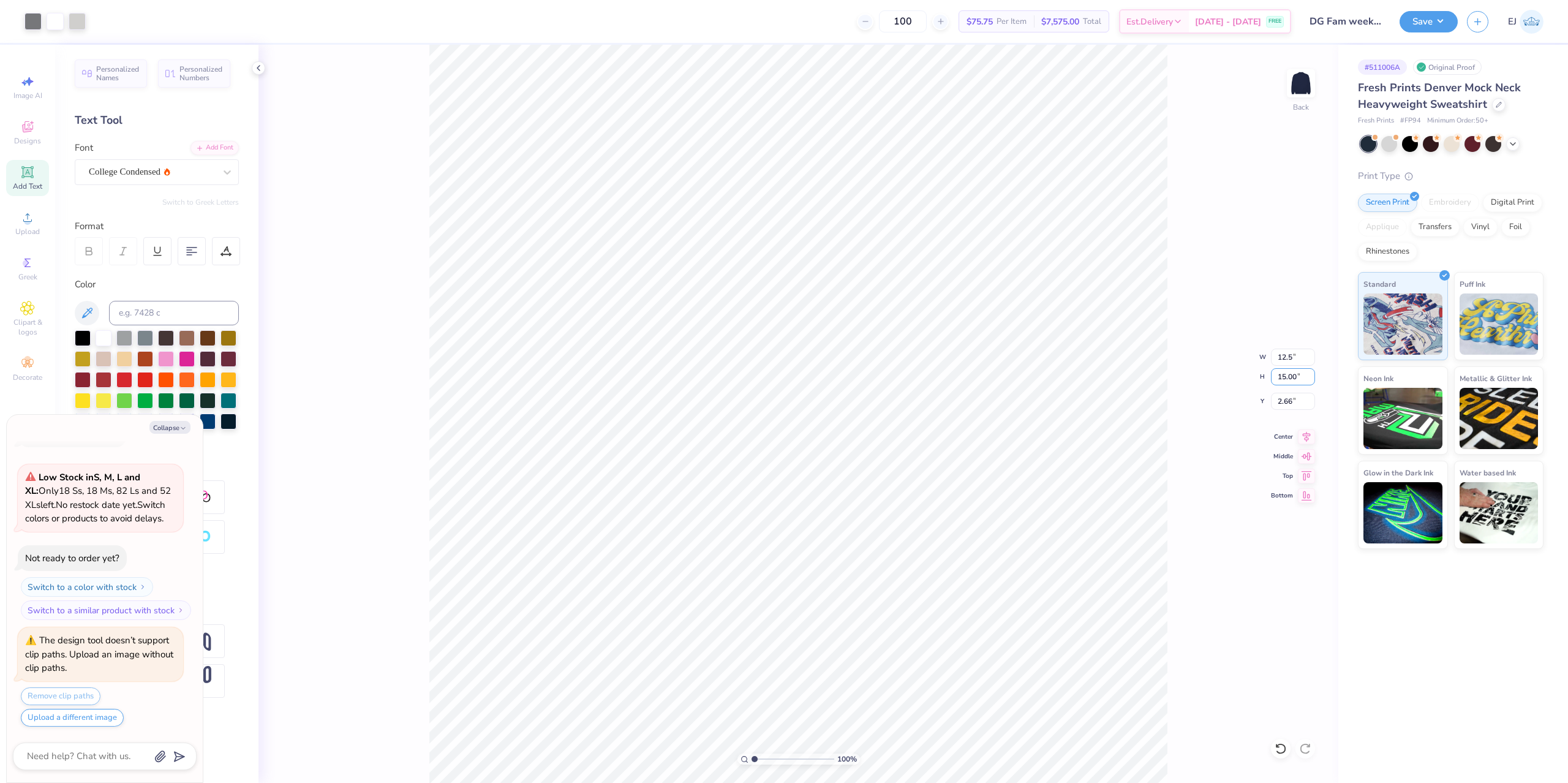
type textarea "x"
type input "14.95"
type textarea "x"
type input "12.50"
type input "3"
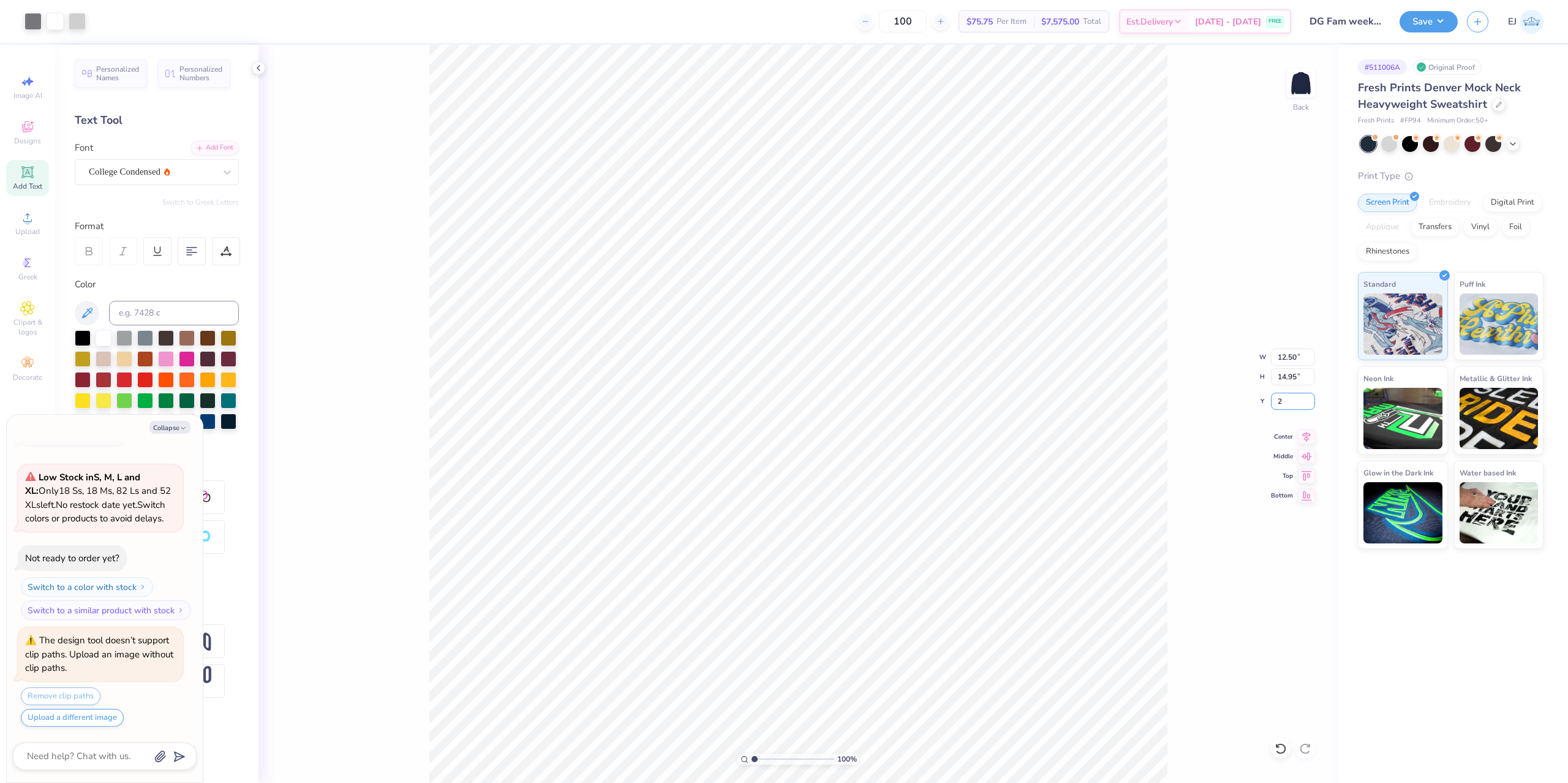
type input "2"
type textarea "x"
type input "2.00"
type textarea "x"
click at [1289, 400] on input "2.00" at bounding box center [1293, 401] width 44 height 17
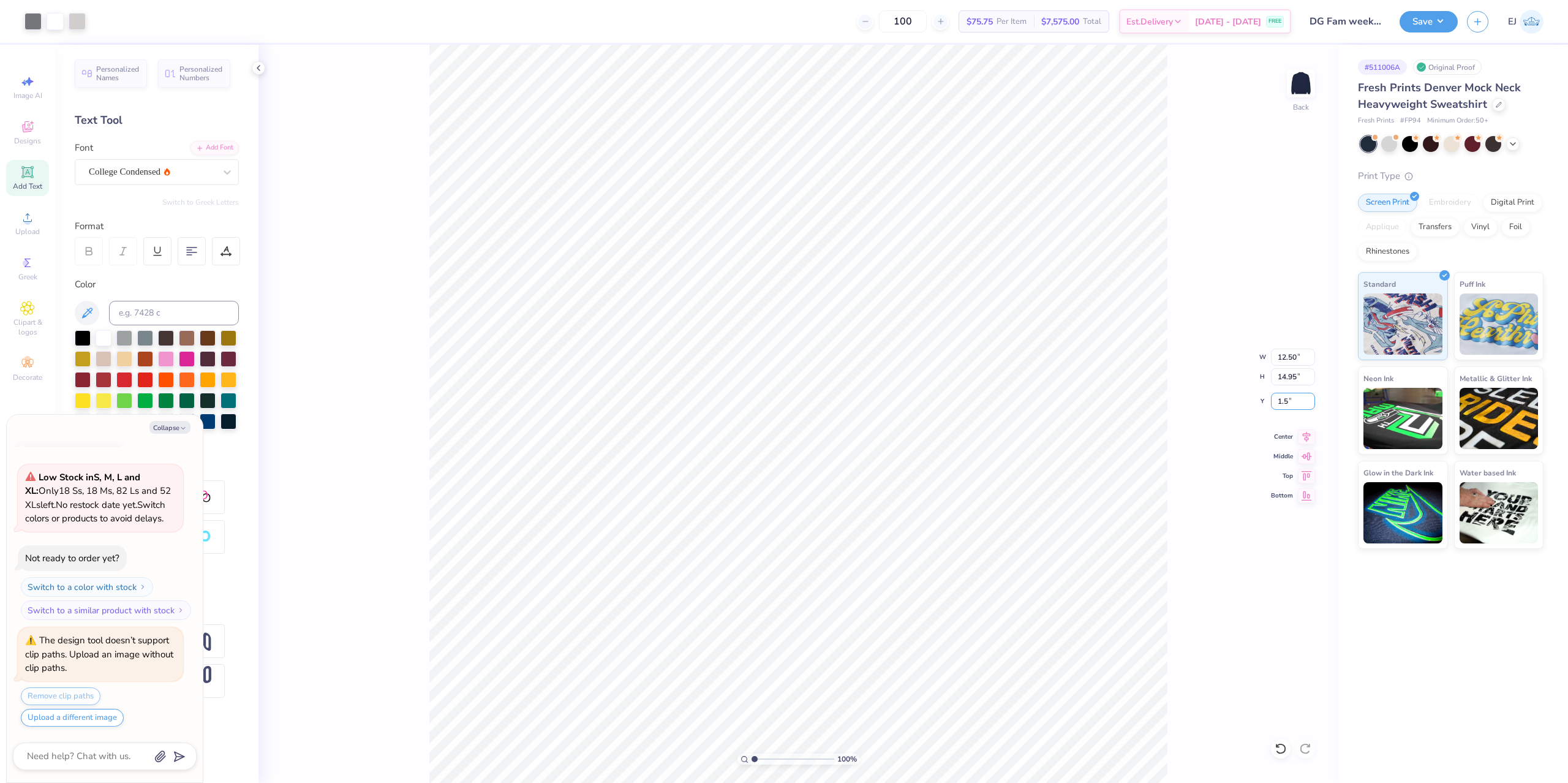
type input "1.5"
type textarea "x"
type input "1.50"
type textarea "x"
type input "1.45"
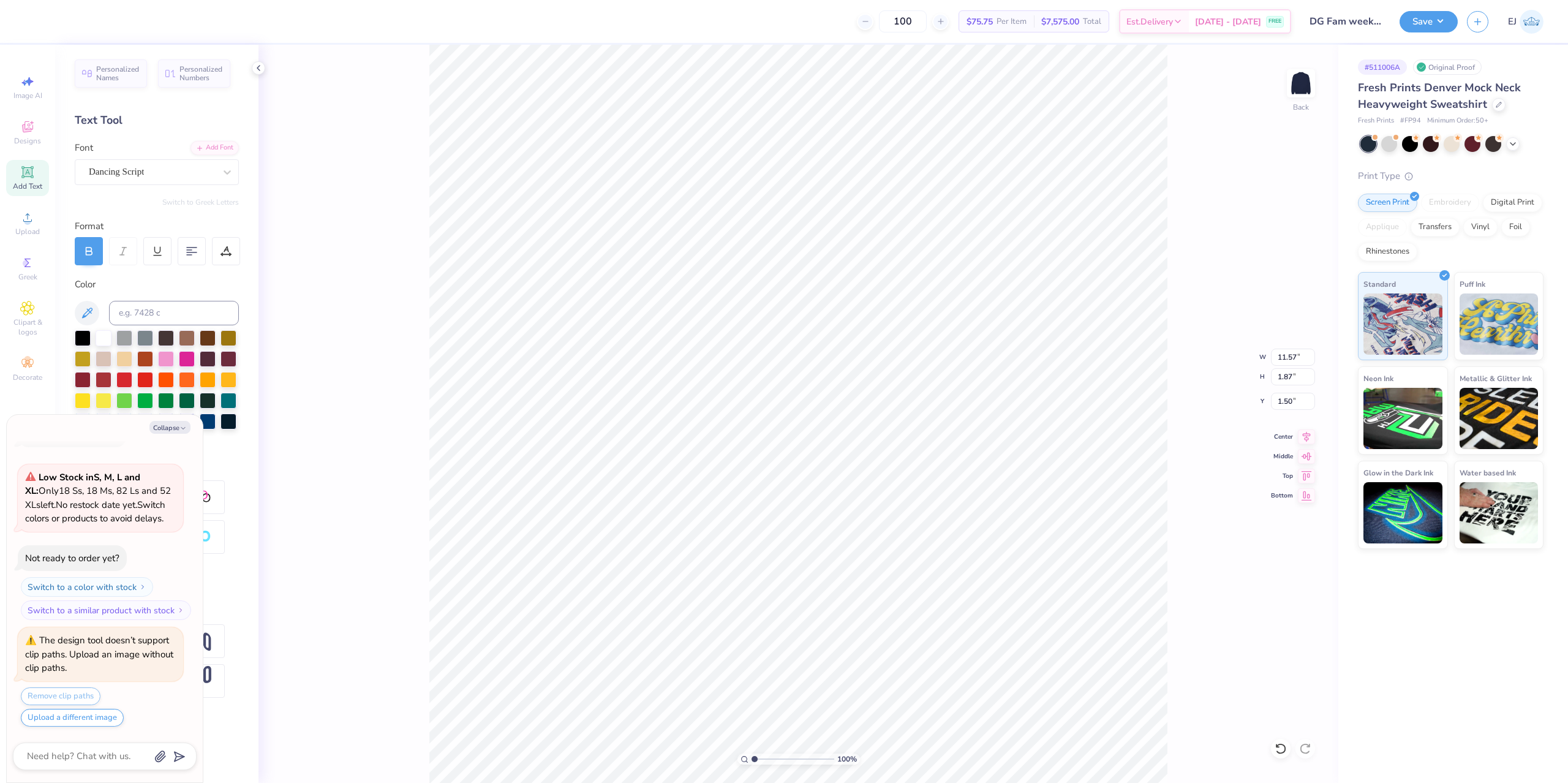
type textarea "x"
type input "1.42"
click at [847, 566] on li "Group" at bounding box center [847, 569] width 96 height 24
type textarea "x"
click at [1284, 349] on input "11.57" at bounding box center [1293, 357] width 44 height 17
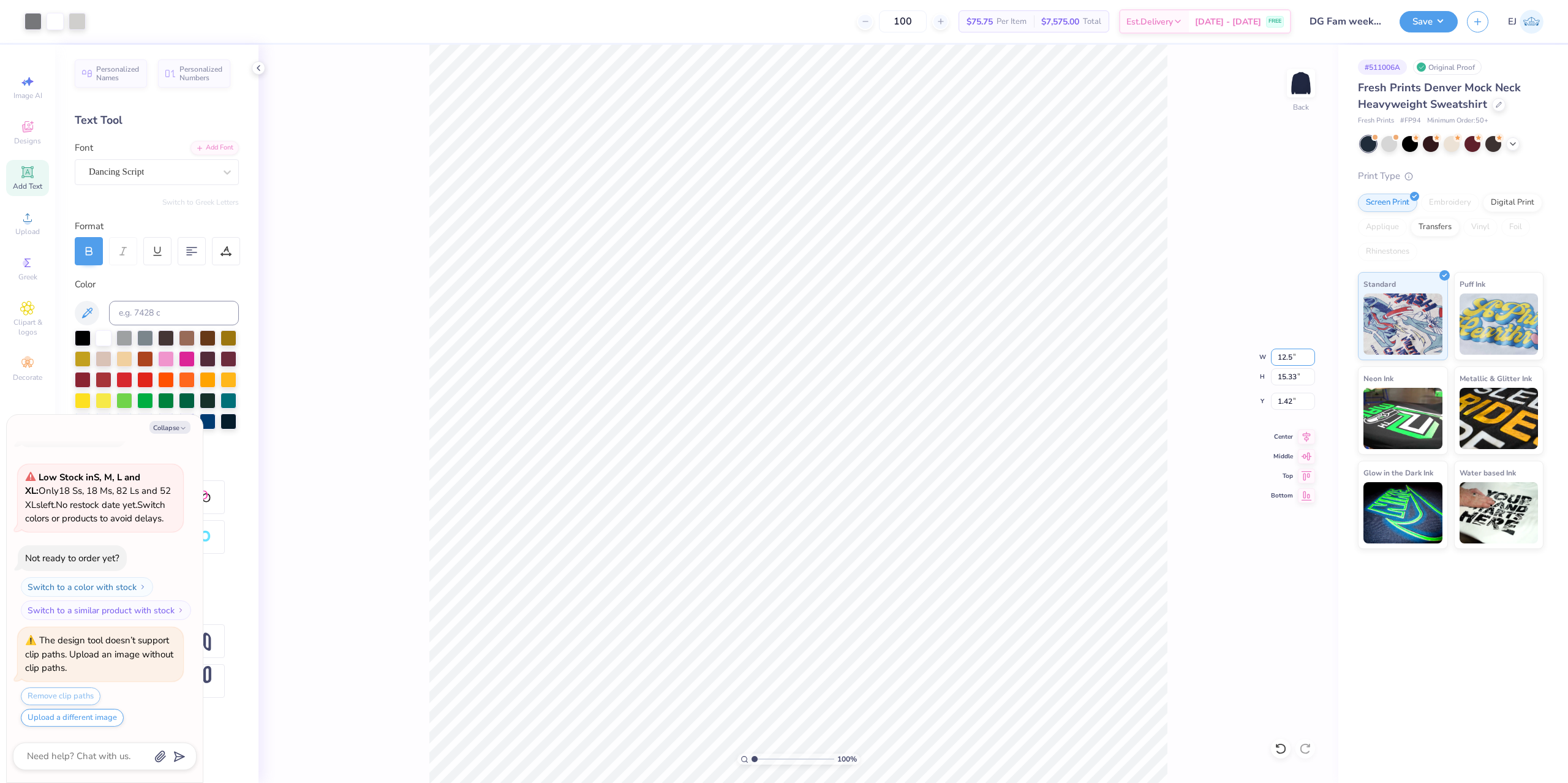
type input "12.5"
type textarea "x"
type input "12.50"
type input "16.57"
type input "0.80"
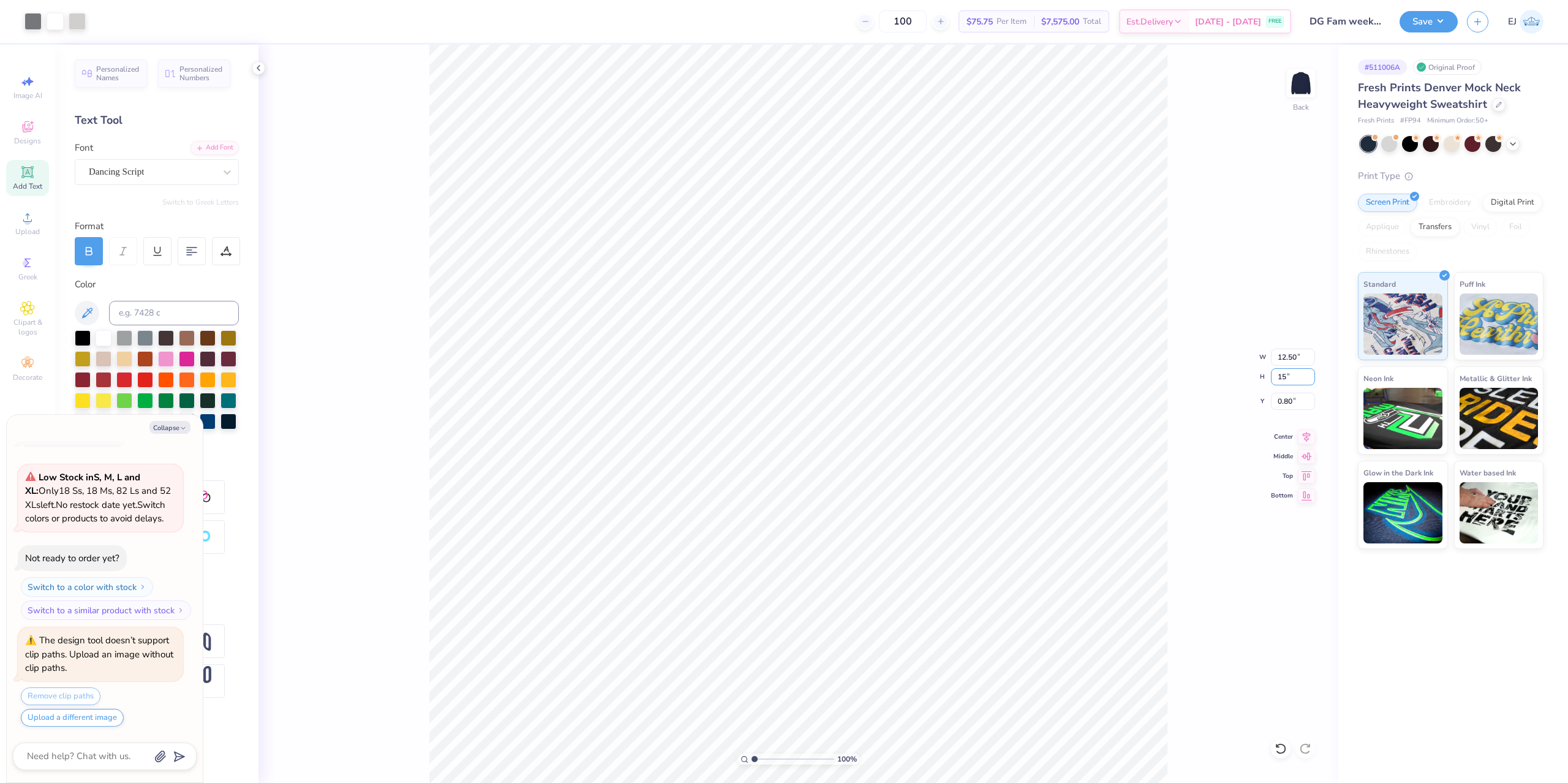
type input "15"
type textarea "x"
type input "11.32"
type input "15.00"
type input "3"
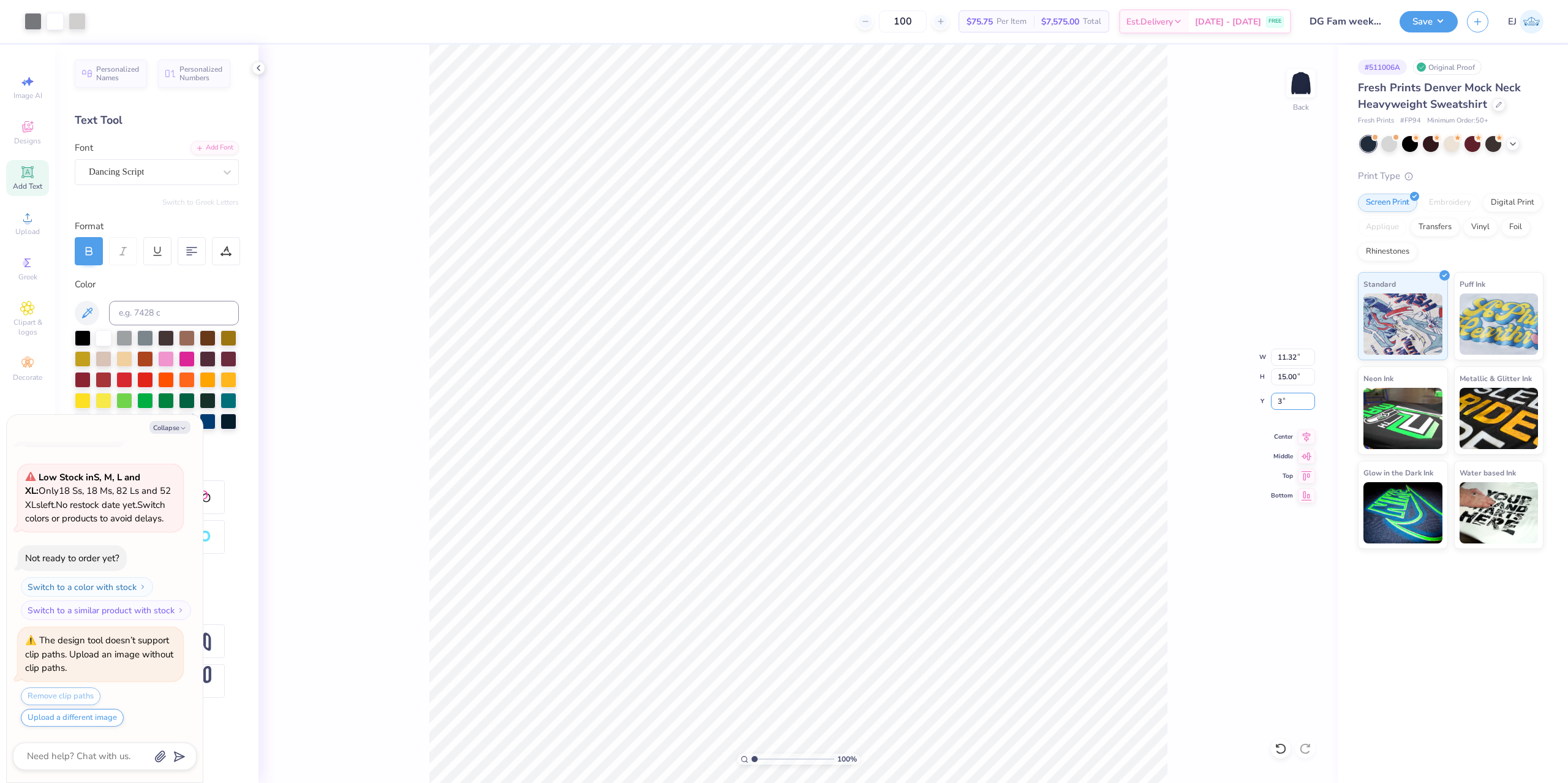
type textarea "x"
type input "3.00"
type textarea "x"
drag, startPoint x: 1291, startPoint y: 406, endPoint x: 1278, endPoint y: 393, distance: 18.4
click at [1290, 405] on input "3.00" at bounding box center [1293, 401] width 44 height 17
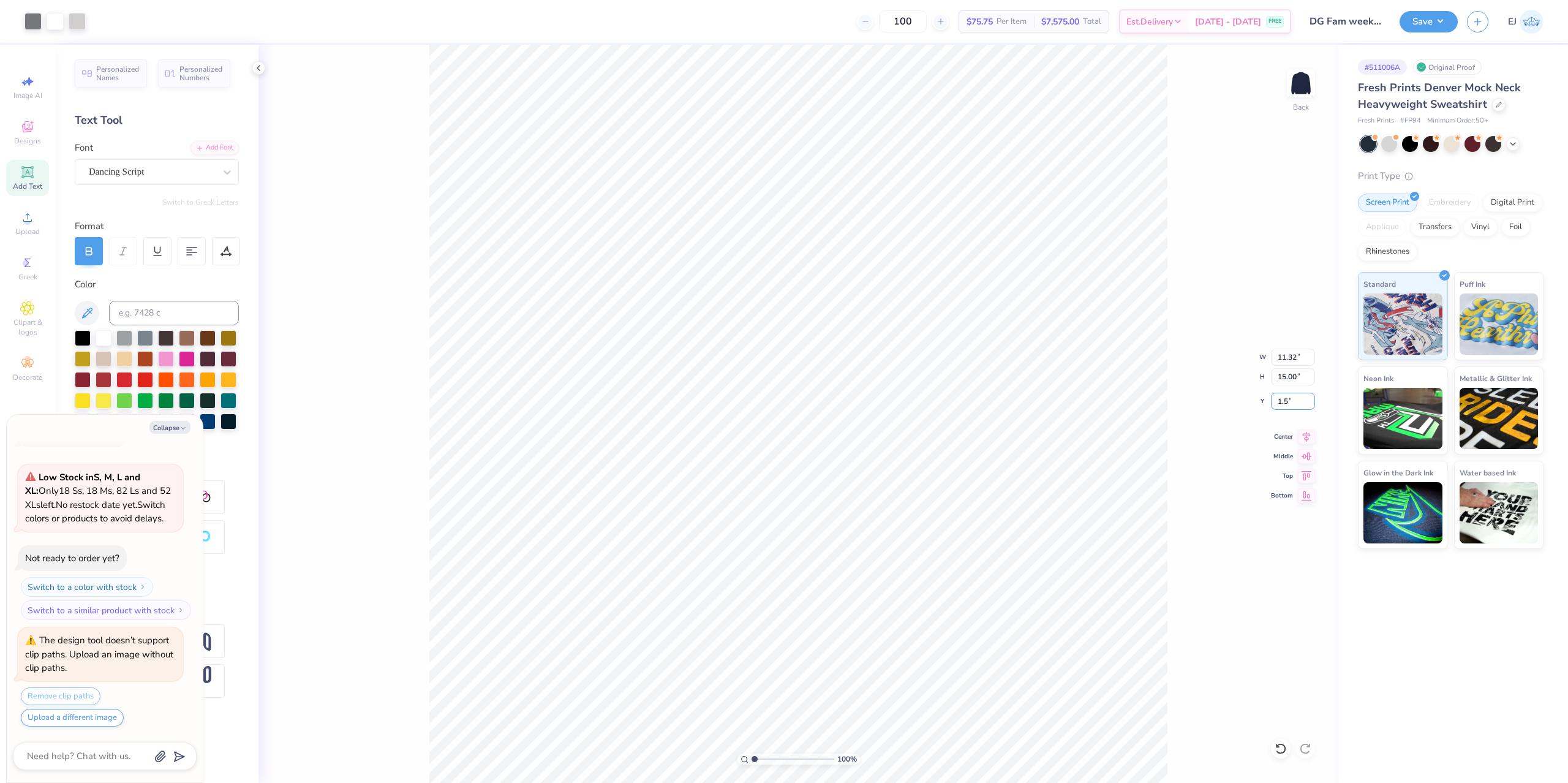
type input "1.5"
type textarea "x"
type input "1.50"
click at [1421, 26] on button "Save" at bounding box center [1429, 20] width 58 height 21
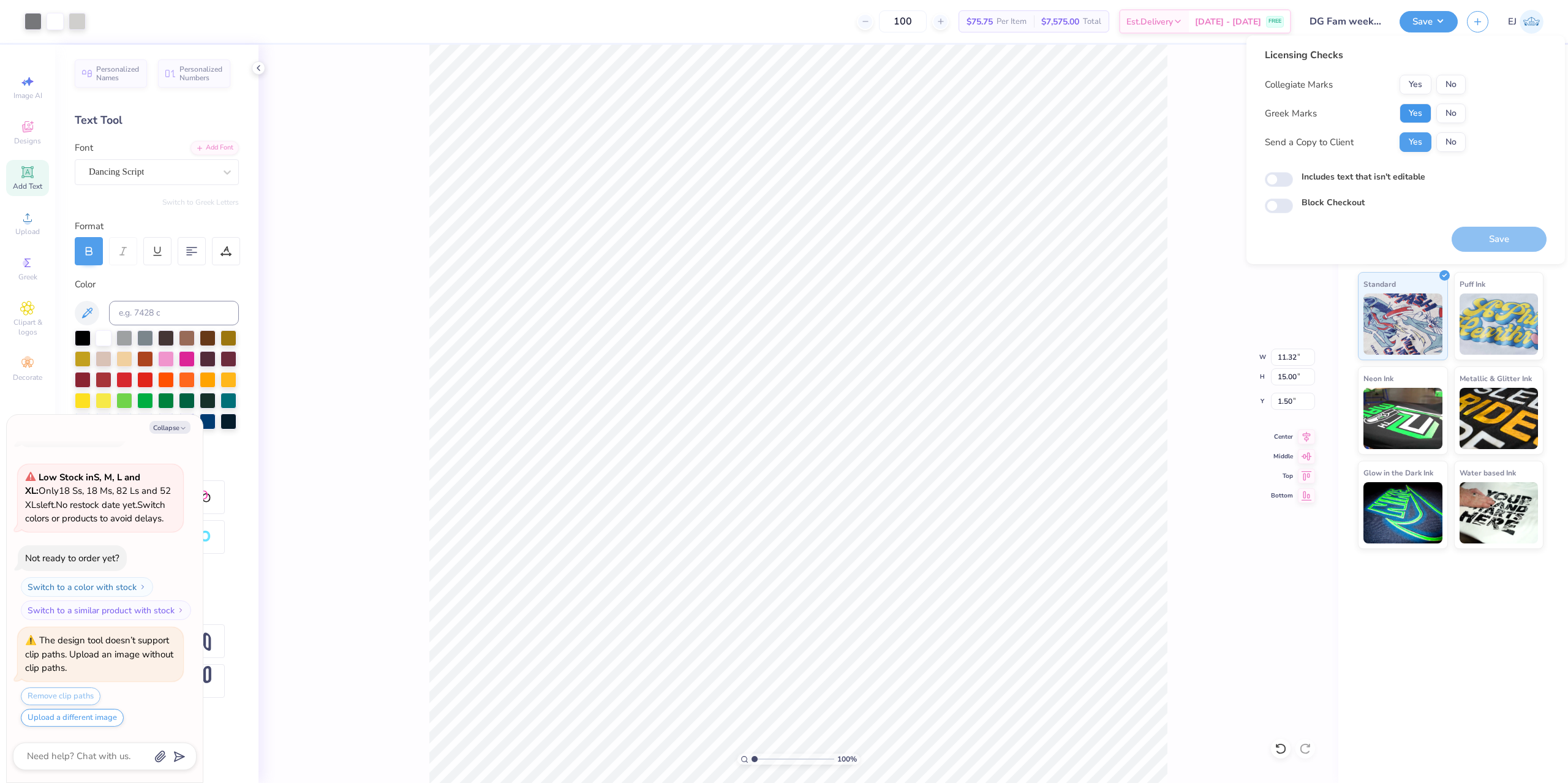
click at [1408, 114] on button "Yes" at bounding box center [1416, 114] width 32 height 20
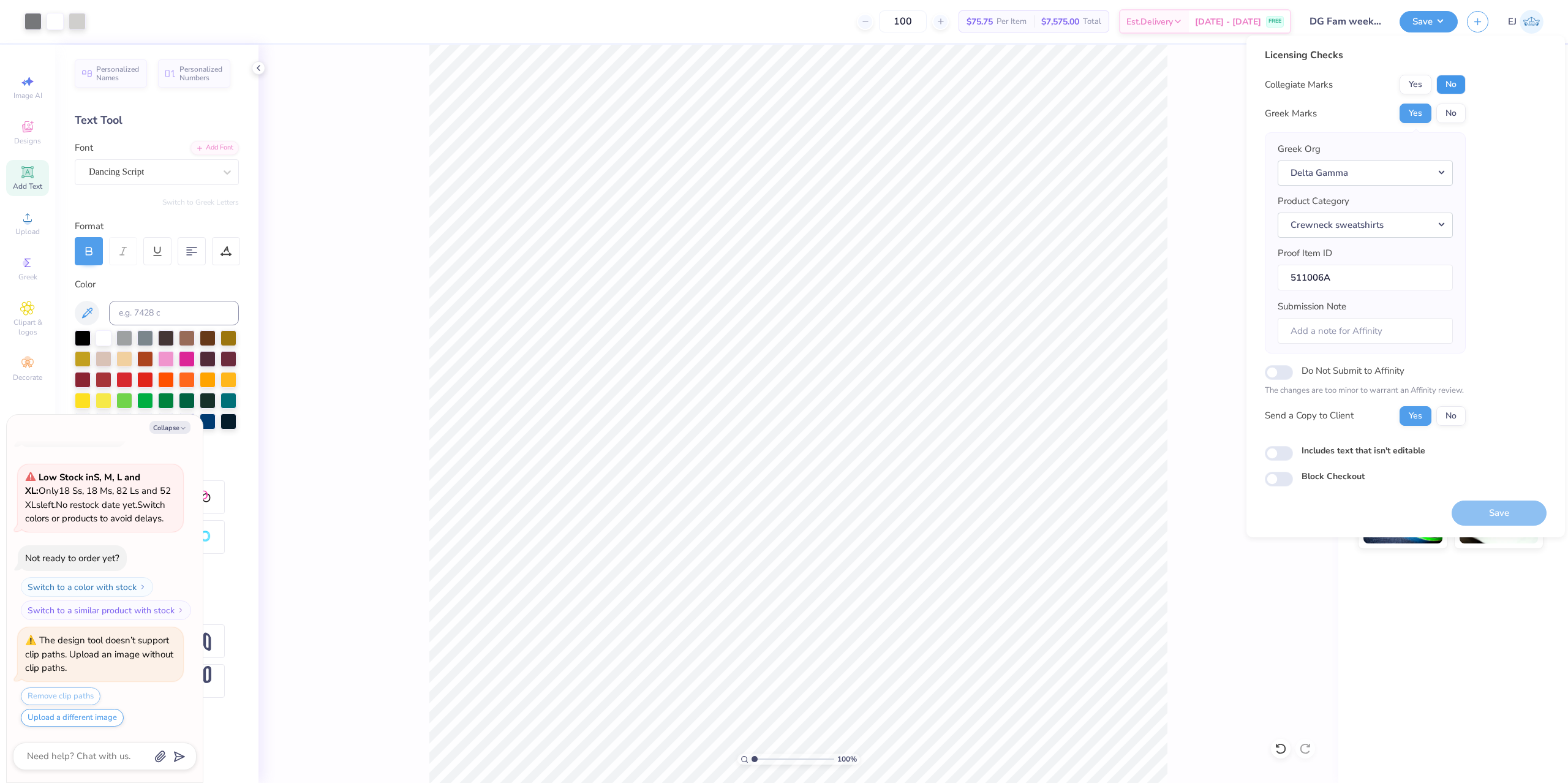
drag, startPoint x: 1442, startPoint y: 94, endPoint x: 1454, endPoint y: 85, distance: 15.0
click at [1454, 85] on button "No" at bounding box center [1451, 85] width 30 height 20
click at [1493, 514] on button "Save" at bounding box center [1499, 513] width 95 height 25
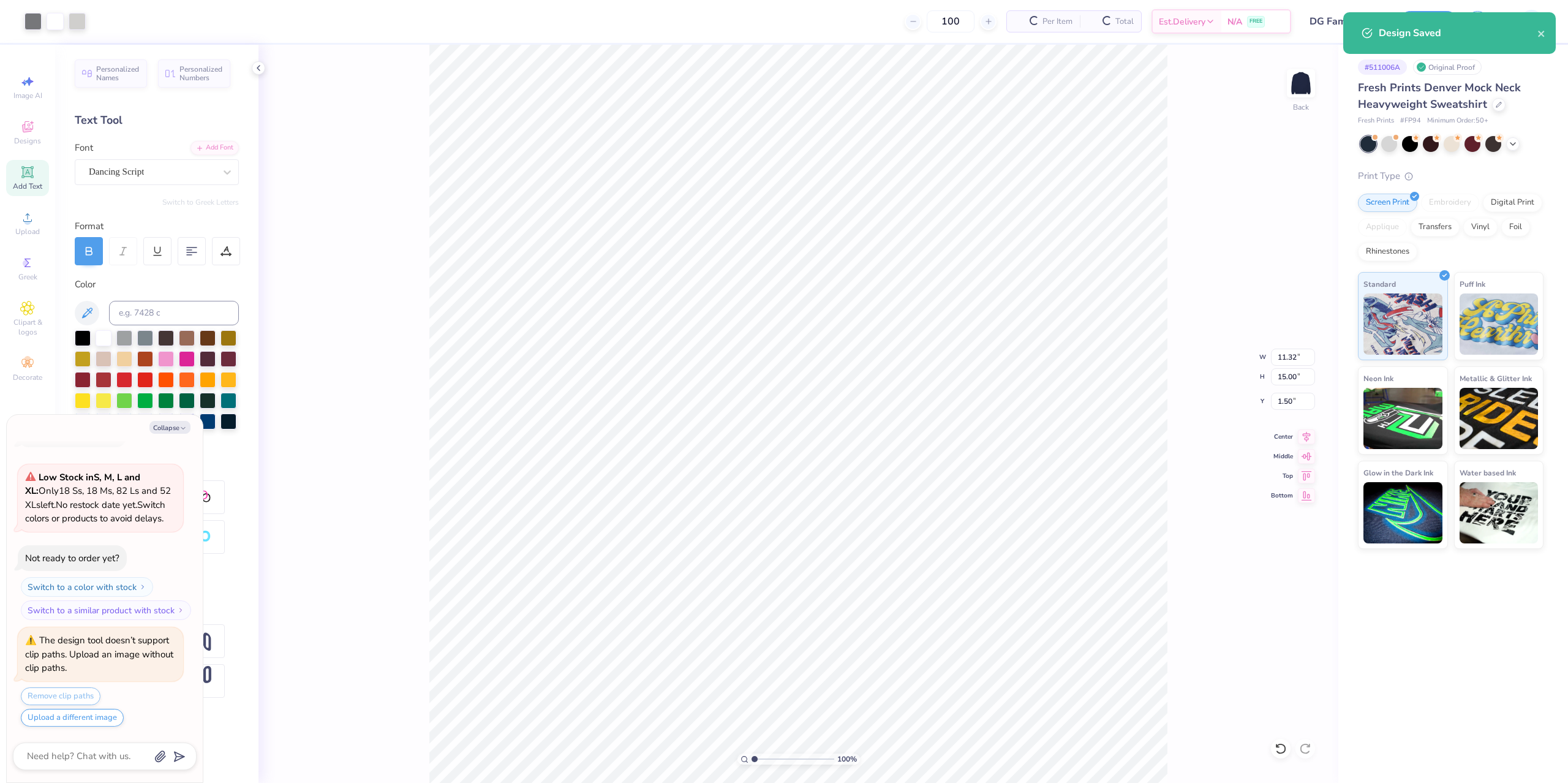
type textarea "x"
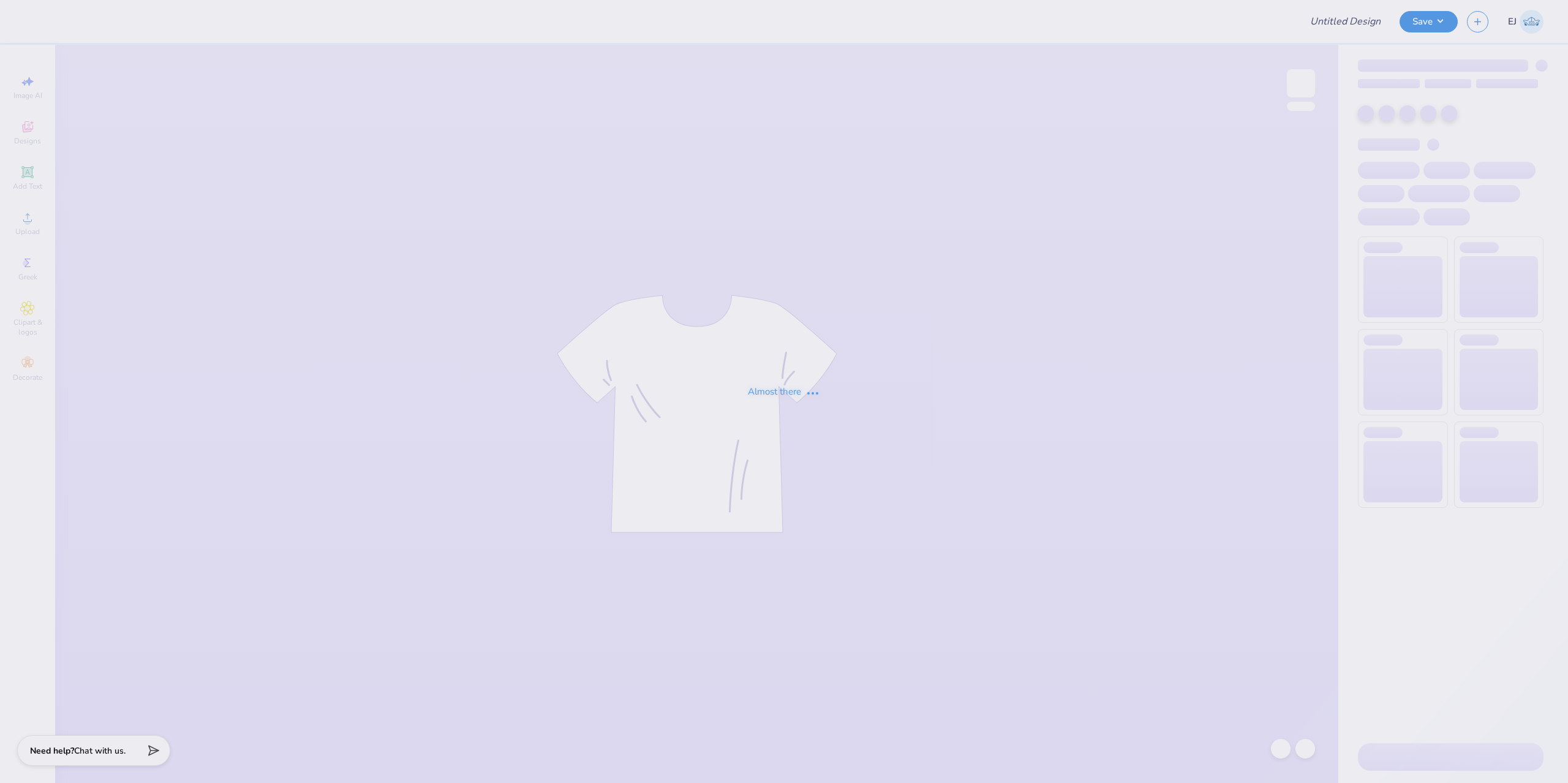
type input "Cornell University : Alanna Stein"
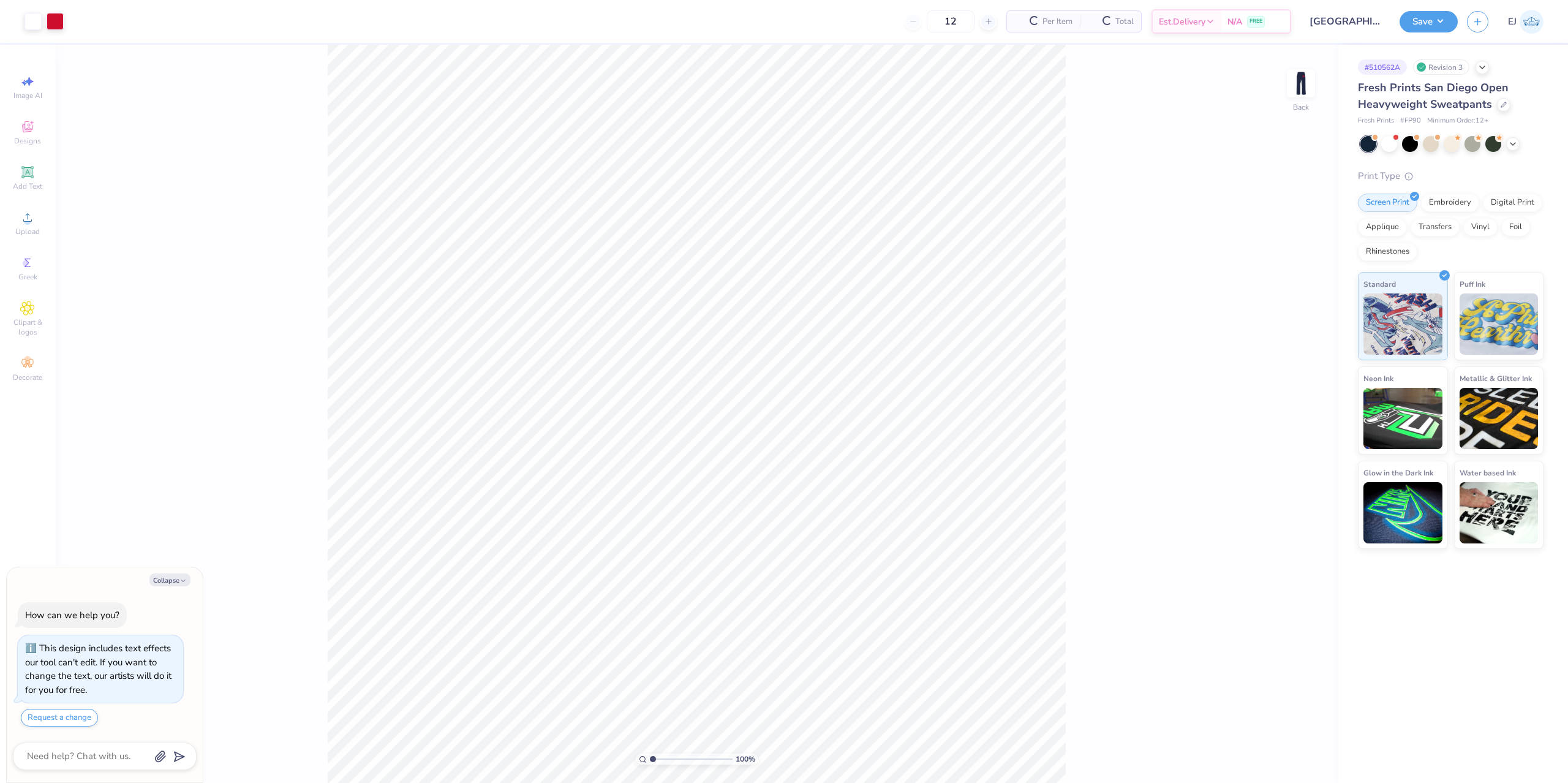
type textarea "x"
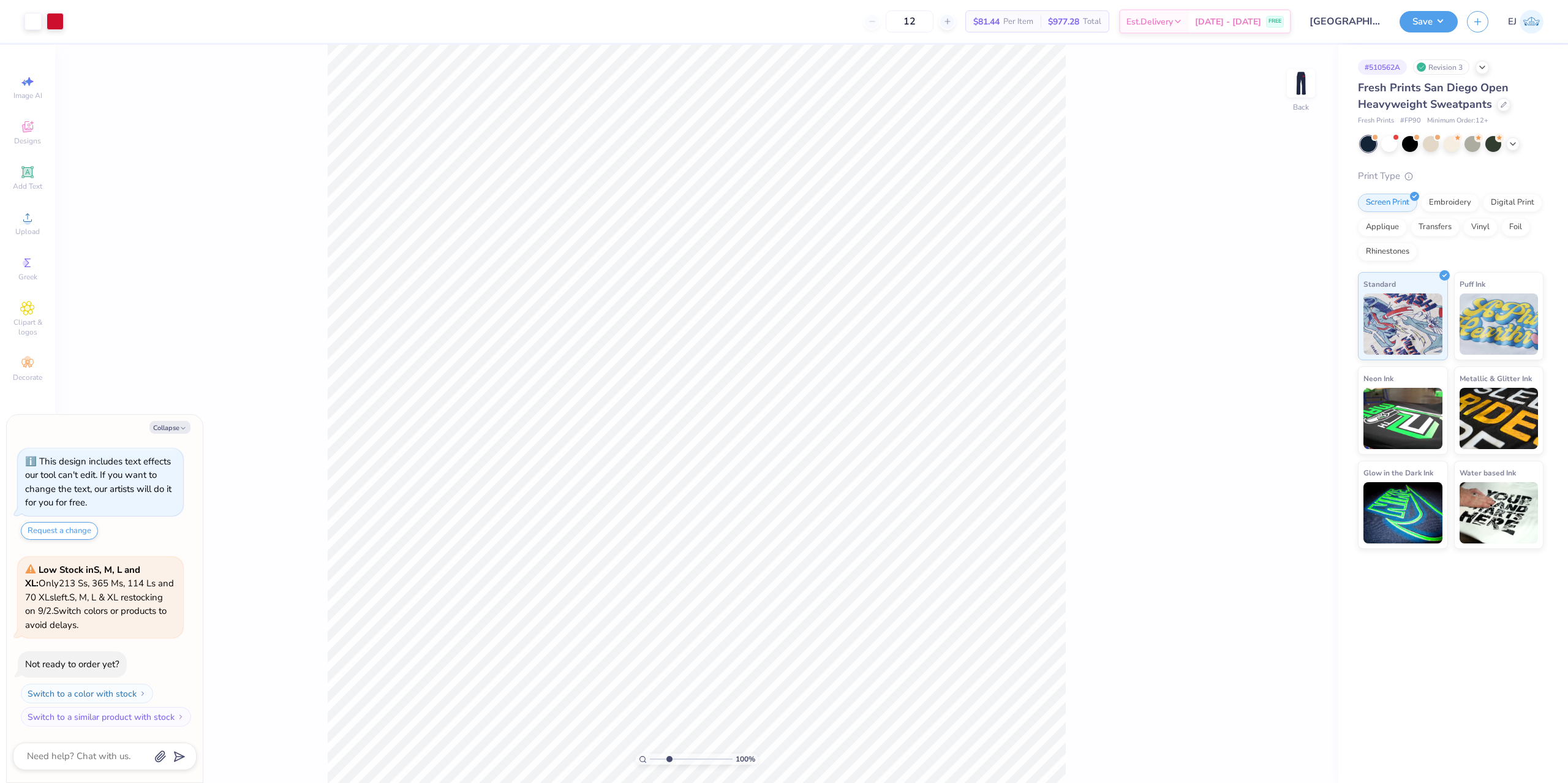
click at [669, 757] on input "range" at bounding box center [691, 759] width 82 height 11
type input "2.97"
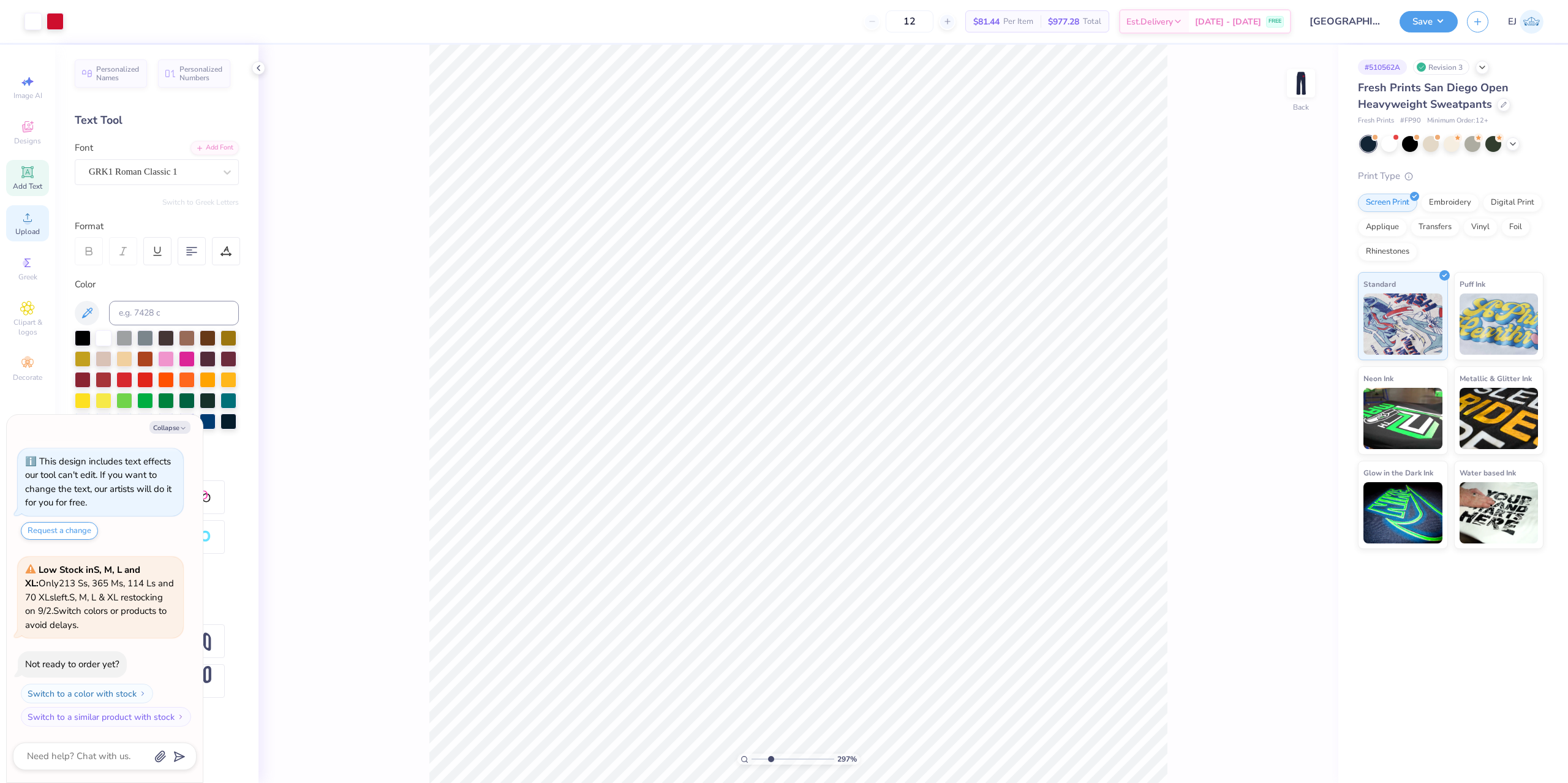
click at [30, 230] on span "Upload" at bounding box center [27, 231] width 24 height 10
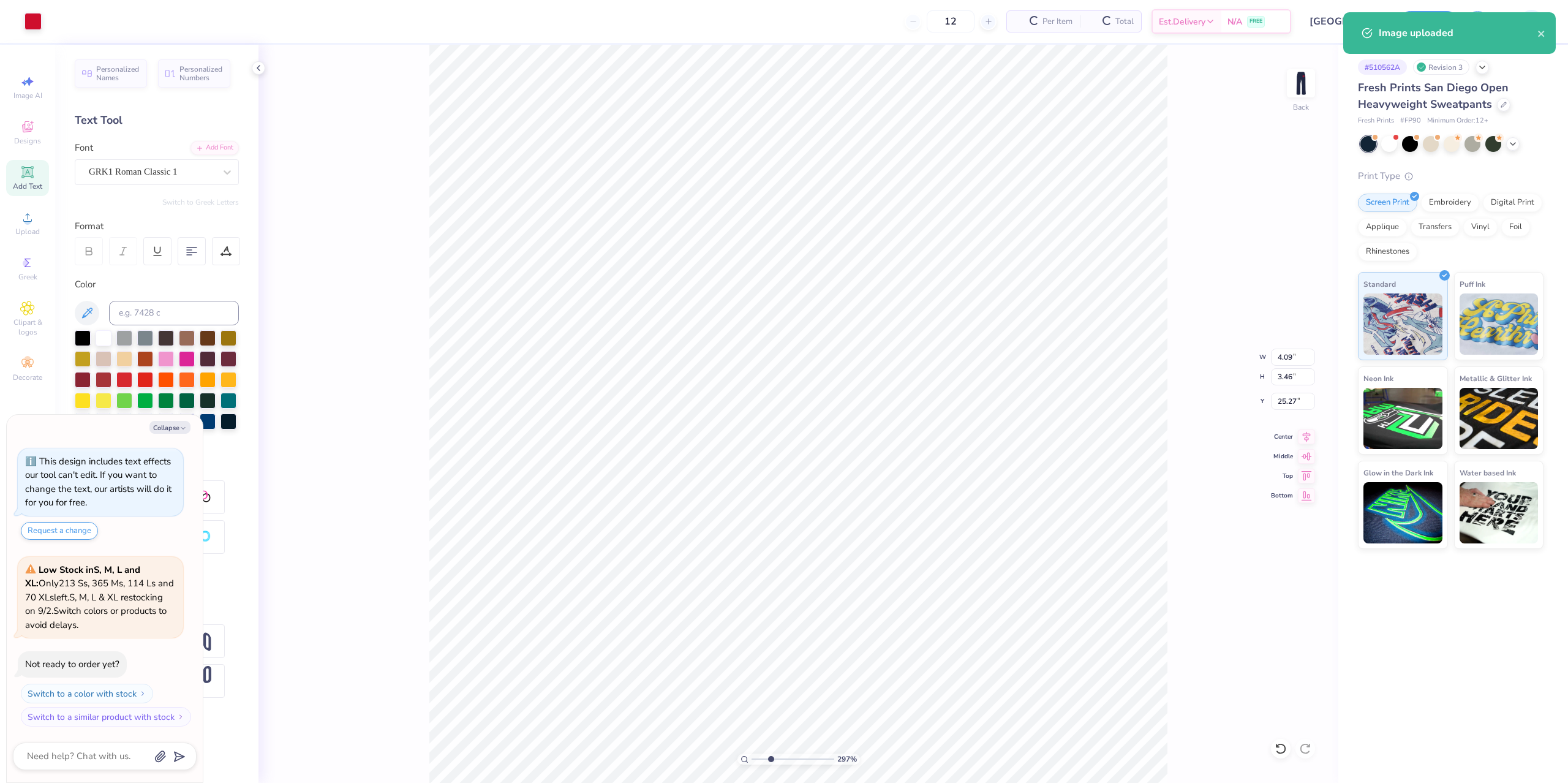
type textarea "x"
drag, startPoint x: 779, startPoint y: 757, endPoint x: 728, endPoint y: 751, distance: 51.4
type input "1"
click at [752, 754] on input "range" at bounding box center [793, 759] width 82 height 11
type textarea "x"
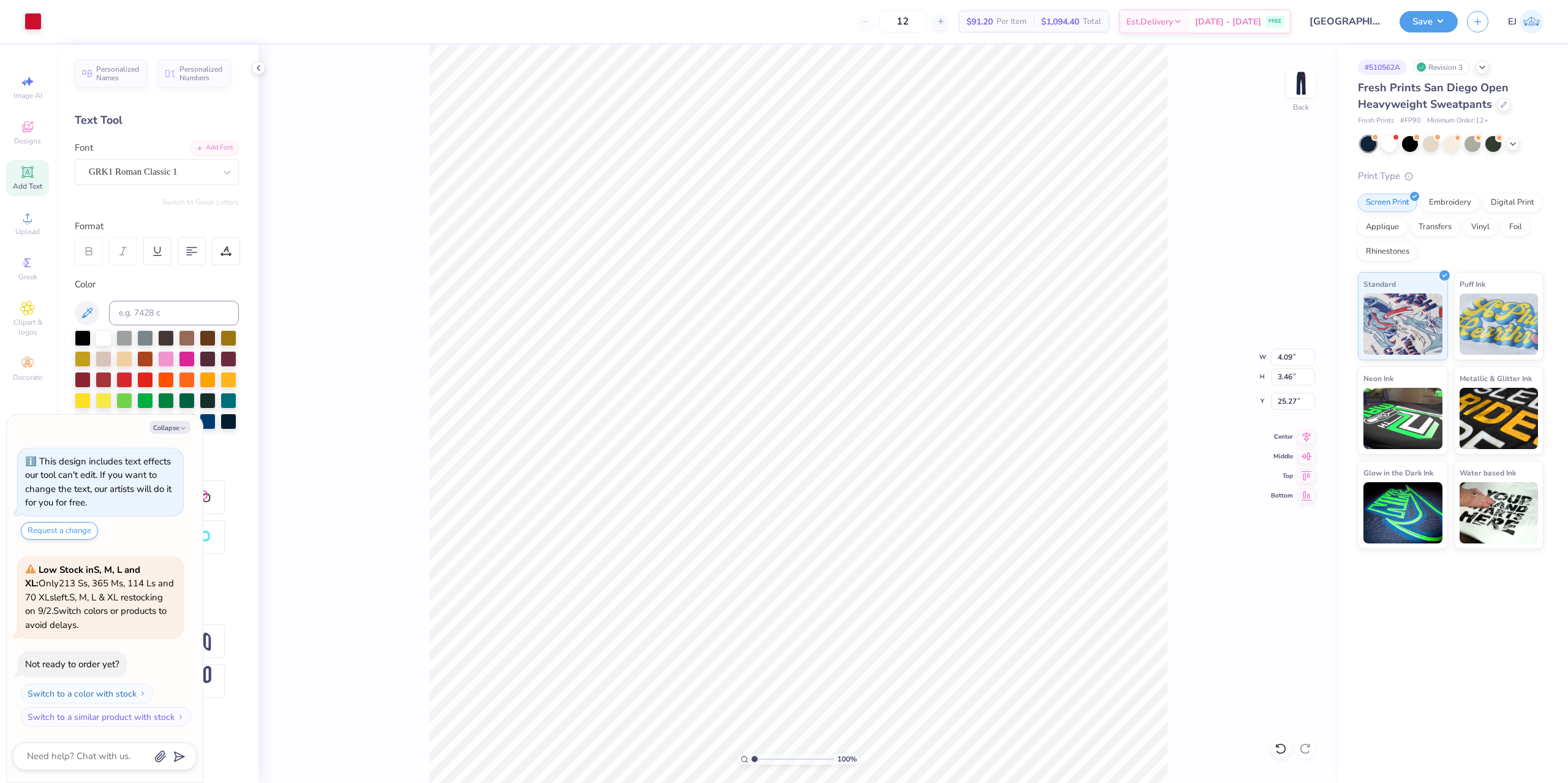
type input "1.79"
type input "1.51"
type textarea "x"
type input "8.81"
click at [769, 757] on input "range" at bounding box center [793, 759] width 82 height 11
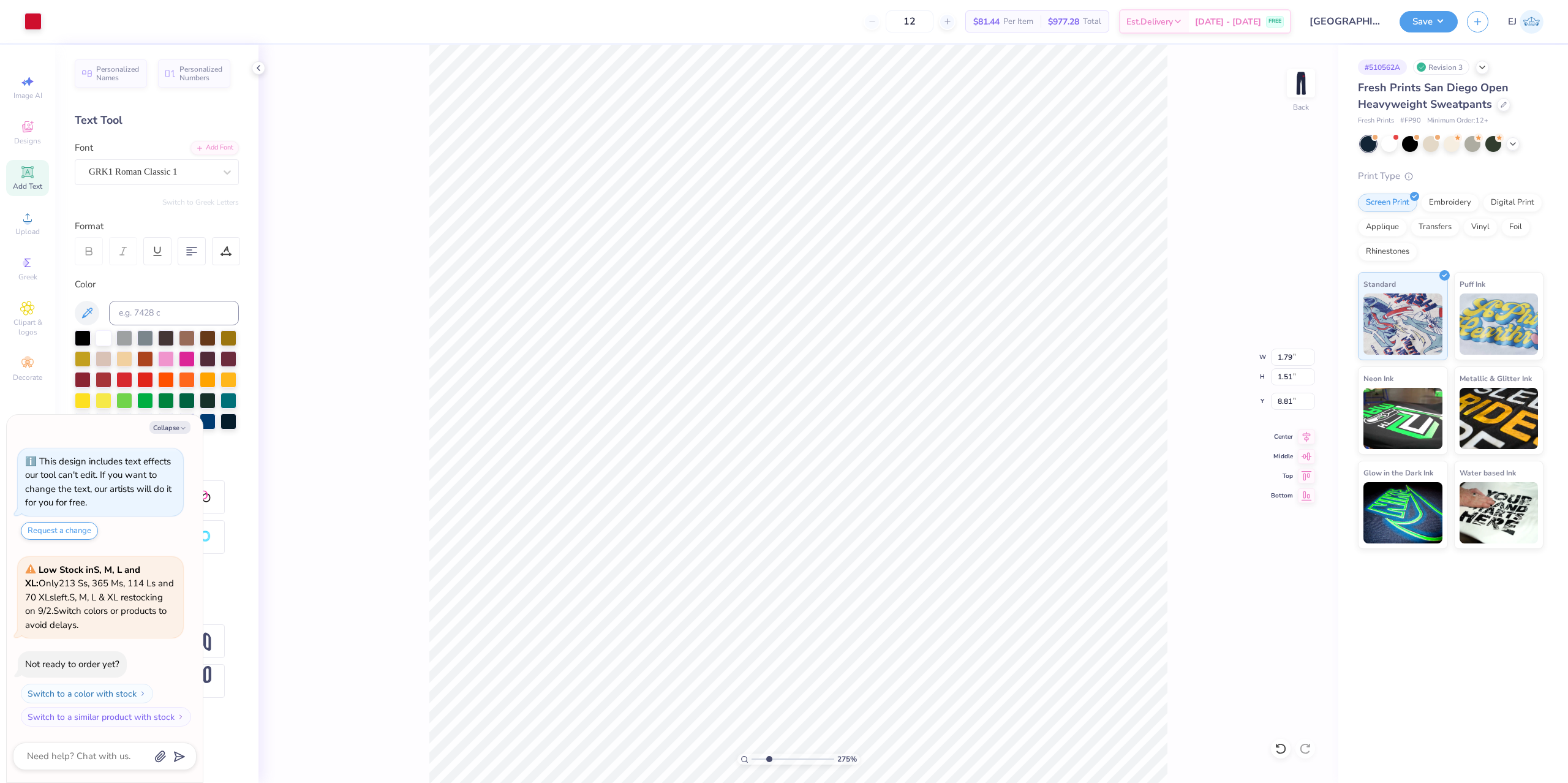
type input "2.75"
type textarea "x"
type input "6.34"
type textarea "x"
type input "0.92"
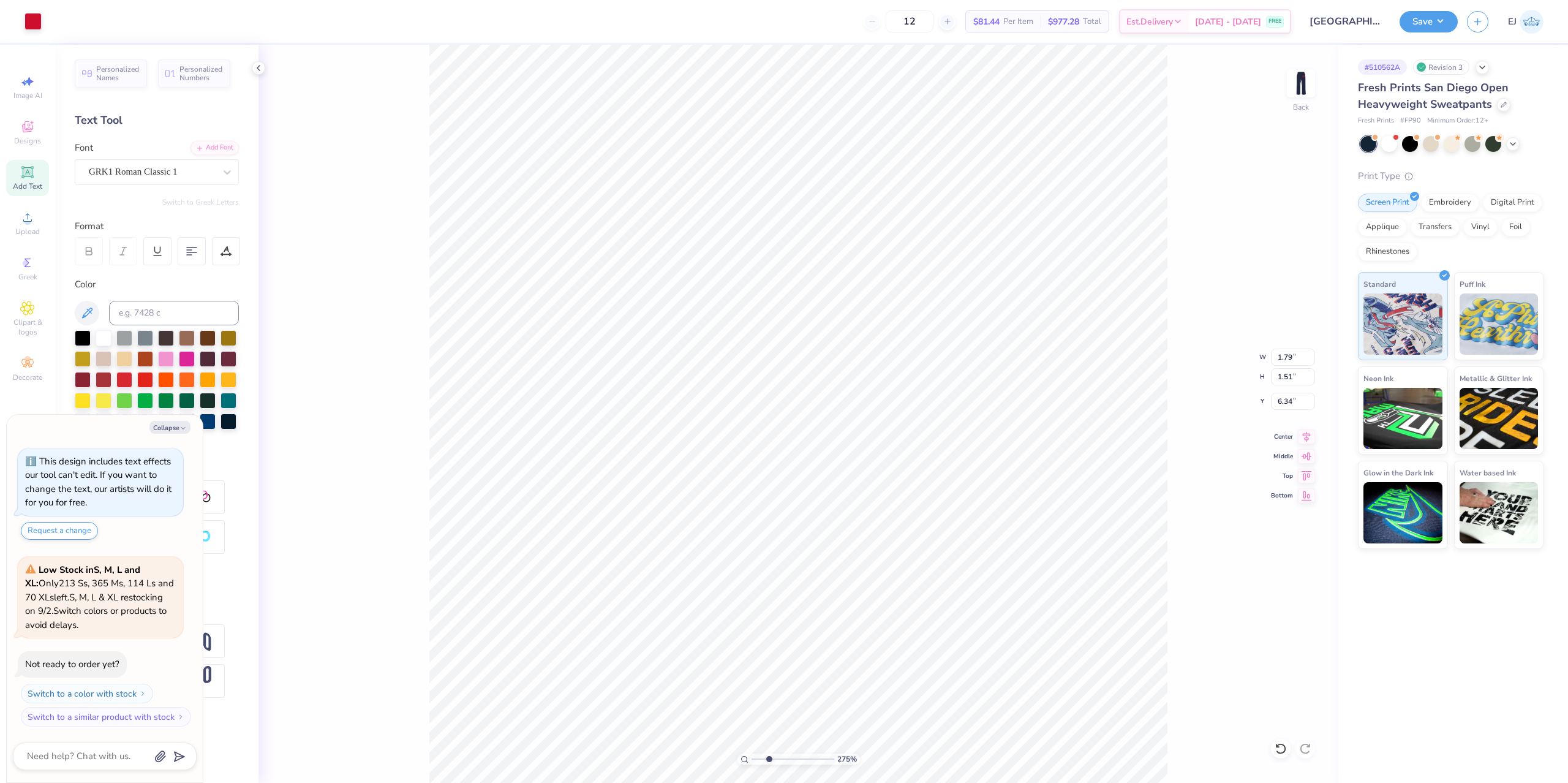
type input "0.78"
type textarea "x"
type input "6.38"
click at [790, 129] on div "275 % Back" at bounding box center [799, 414] width 1080 height 739
click at [1422, 22] on button "Save" at bounding box center [1429, 20] width 58 height 21
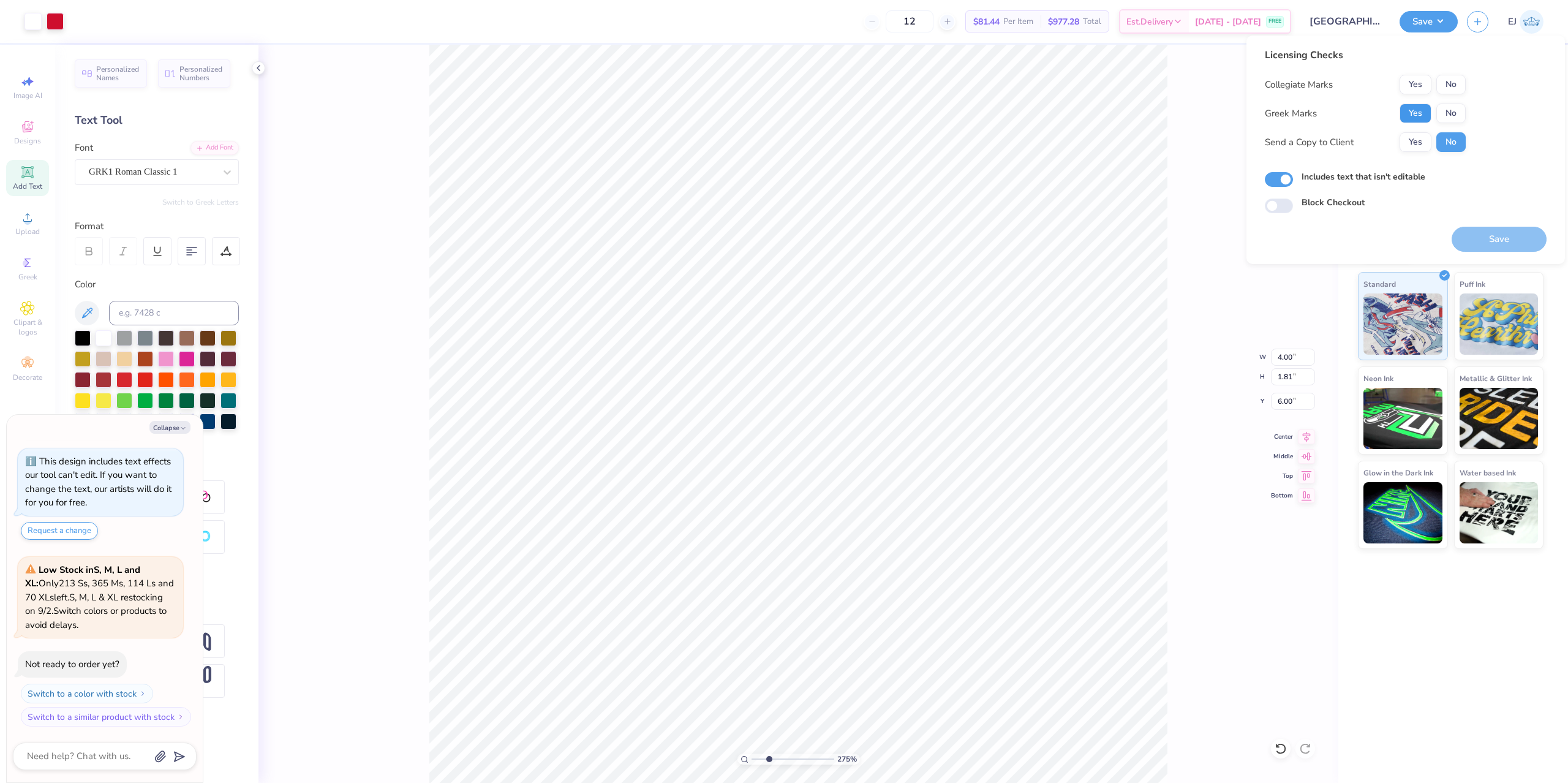
click at [1422, 112] on button "Yes" at bounding box center [1416, 114] width 32 height 20
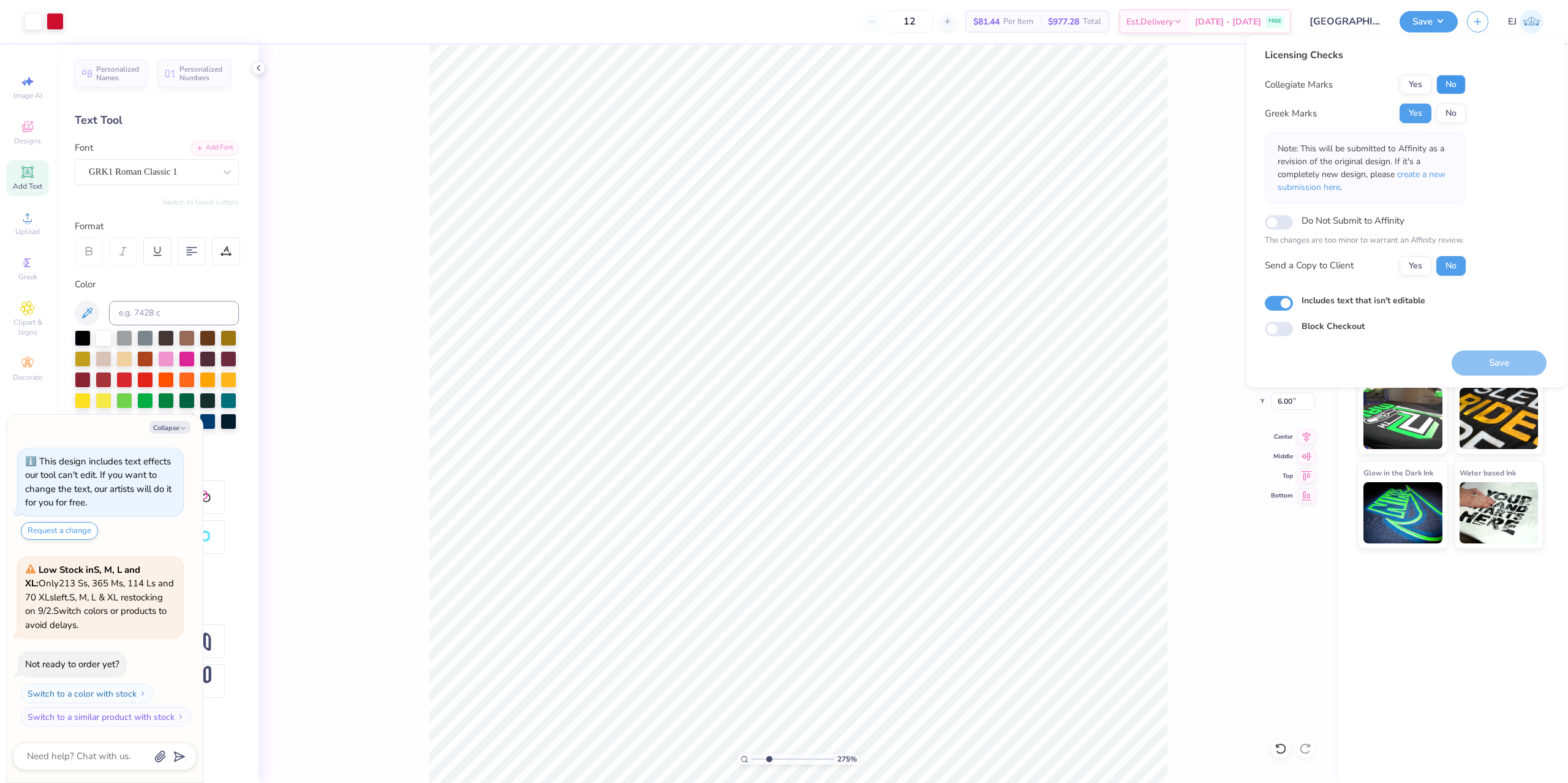
click at [1445, 85] on button "No" at bounding box center [1451, 85] width 30 height 20
click at [1503, 366] on button "Save" at bounding box center [1499, 363] width 95 height 25
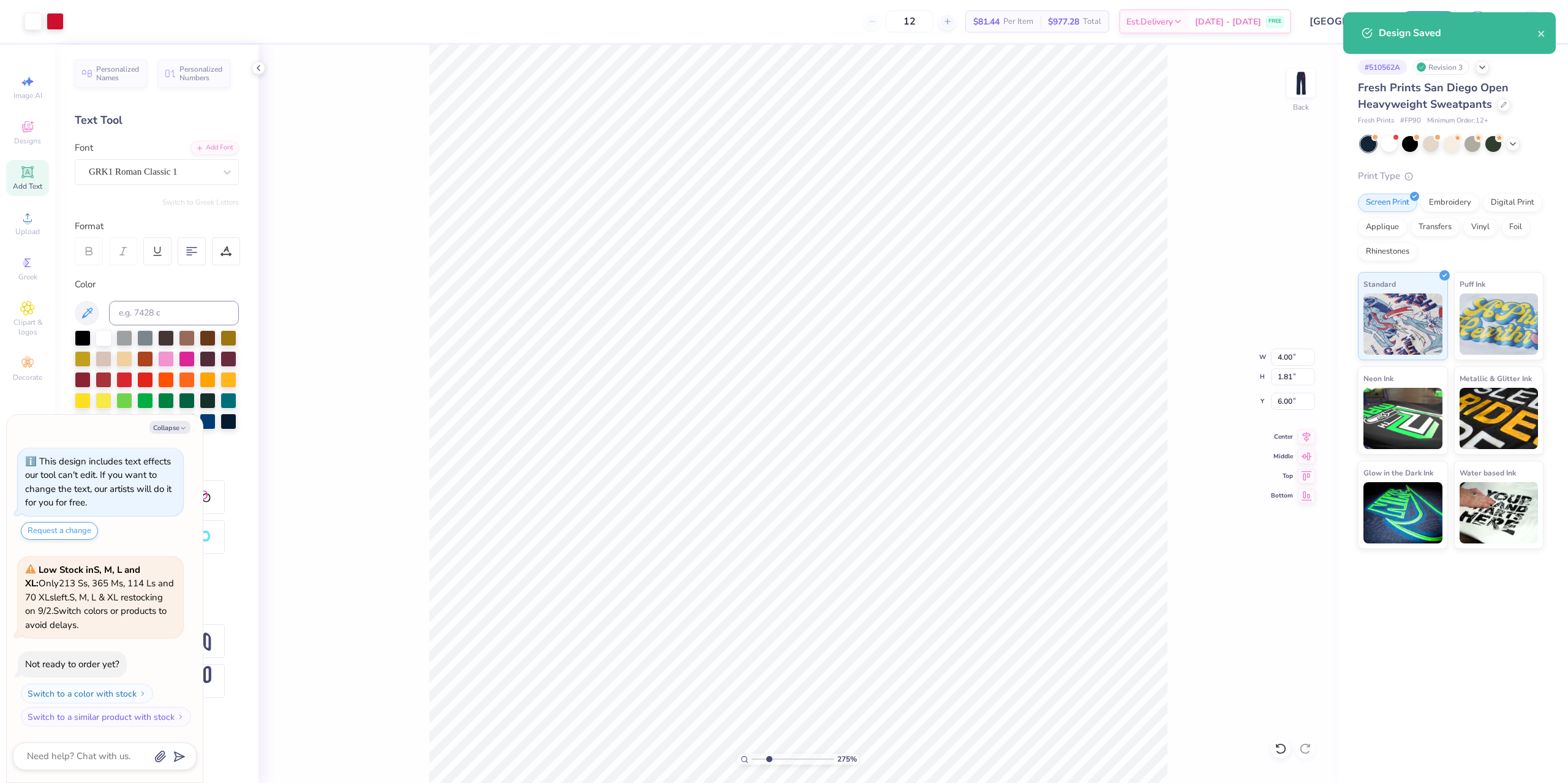
type textarea "x"
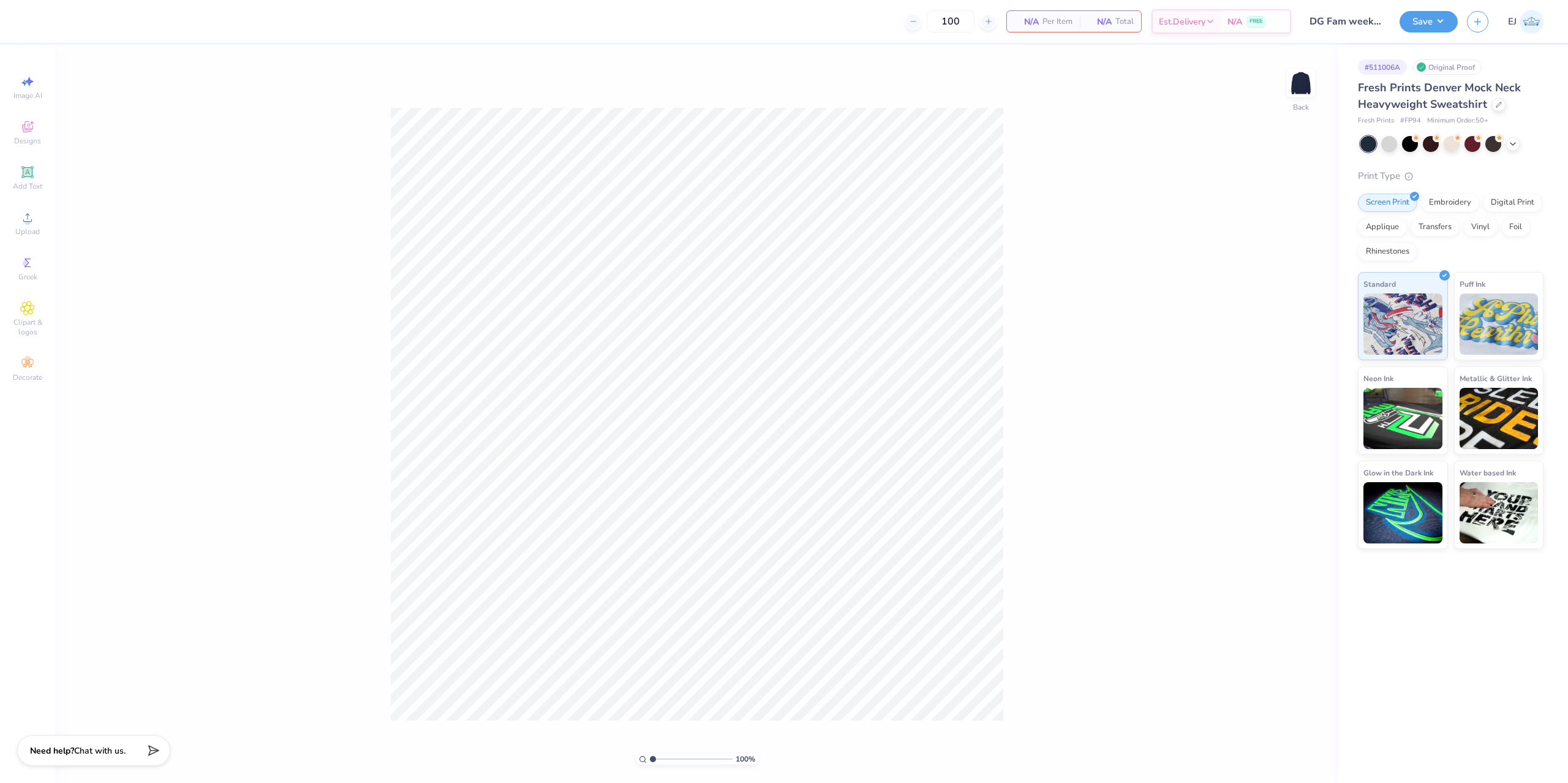
type input "DG Fam weekend truck"
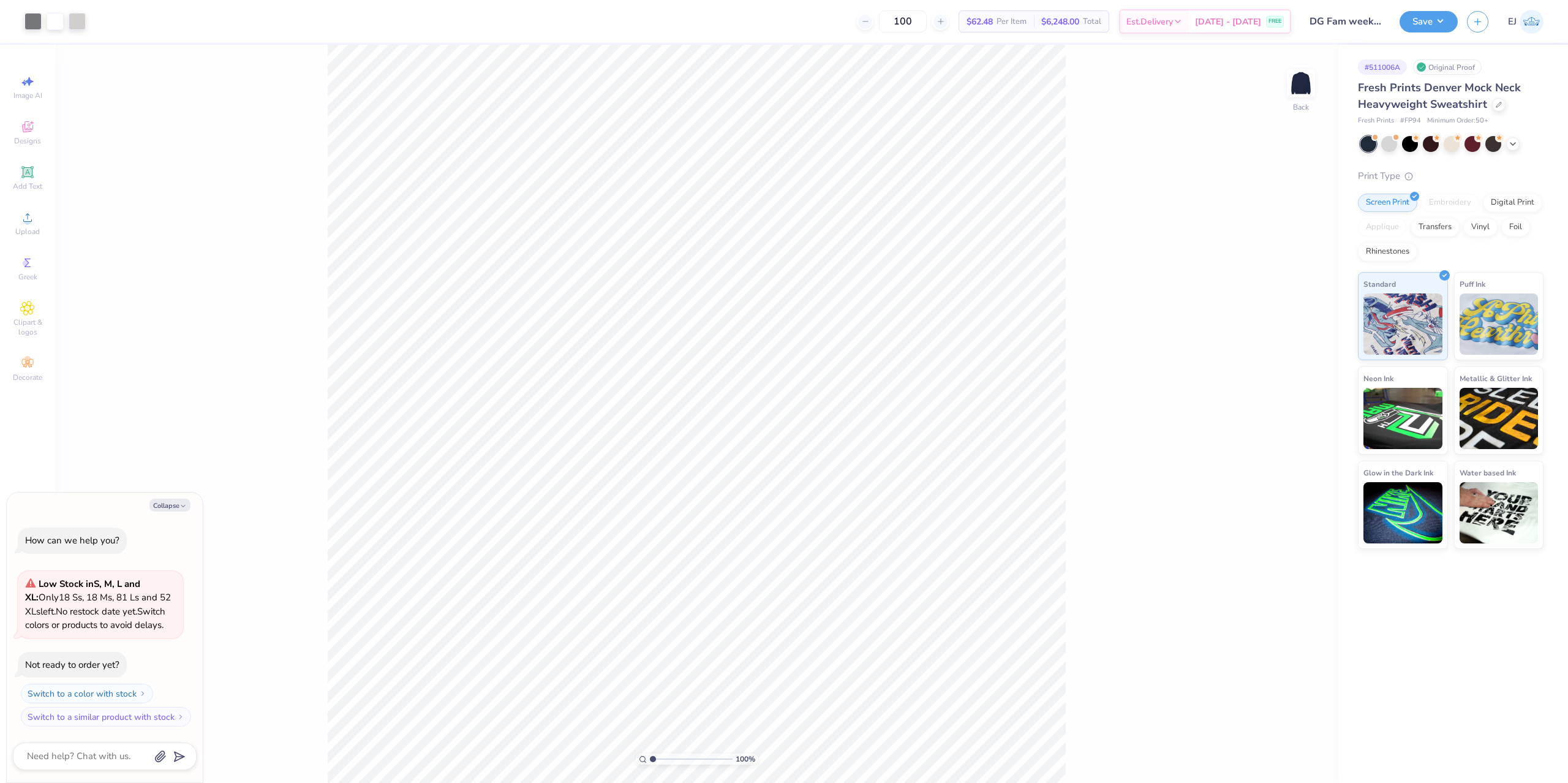
type textarea "x"
